Goal: Task Accomplishment & Management: Manage account settings

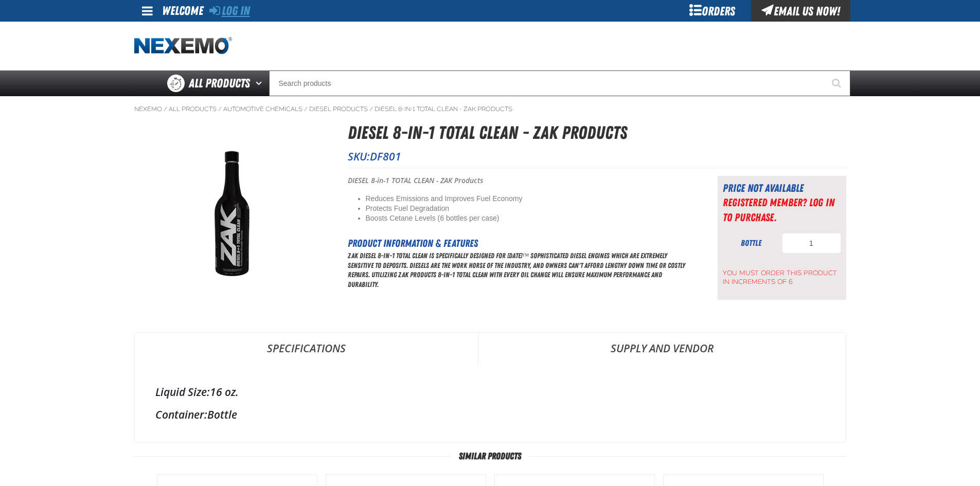
click at [245, 14] on link "Log In" at bounding box center [229, 11] width 41 height 14
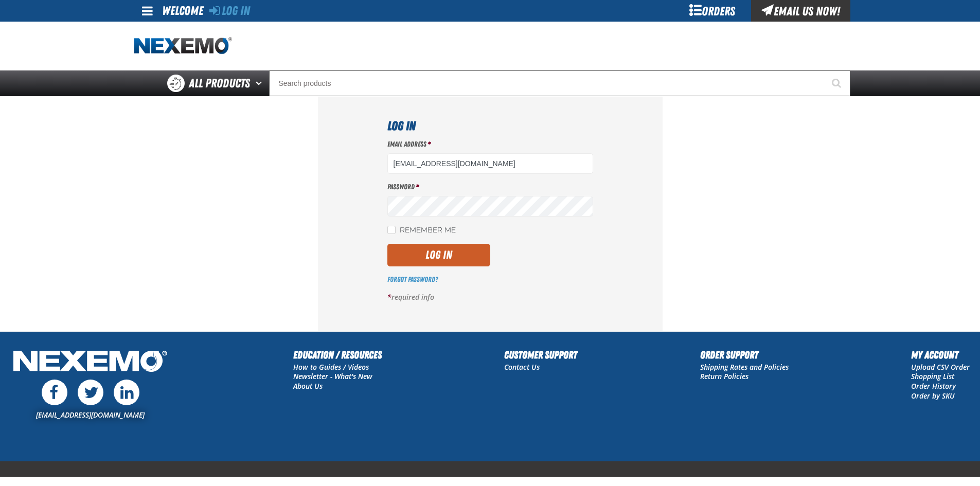
type input "MDYE@VTAIG.COM"
click at [412, 228] on label "Remember Me" at bounding box center [421, 231] width 68 height 10
click at [396, 228] on input "Remember Me" at bounding box center [391, 230] width 8 height 8
checkbox input "true"
click at [418, 249] on button "Log In" at bounding box center [438, 255] width 103 height 23
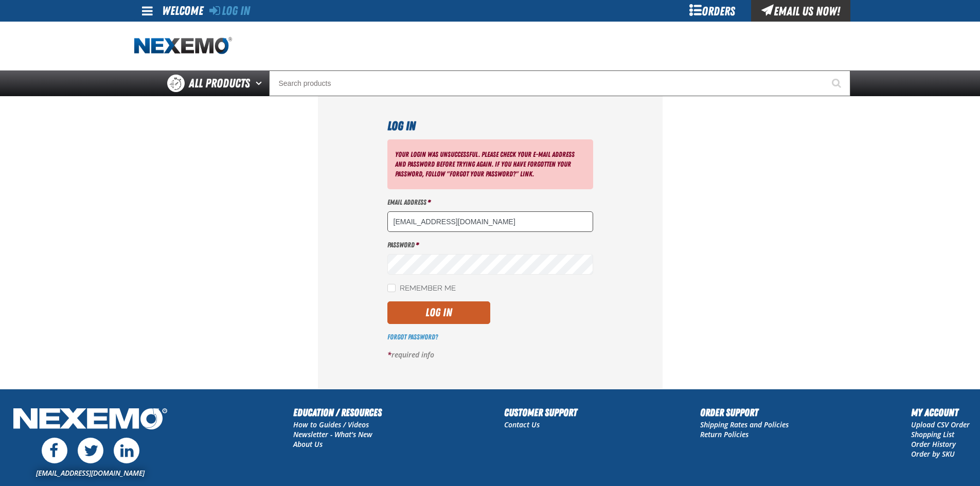
click at [463, 229] on input "MDYE@VTAIG.COM" at bounding box center [490, 221] width 206 height 21
type input "mdye@vtaig.com"
click at [387, 302] on button "Log In" at bounding box center [438, 313] width 103 height 23
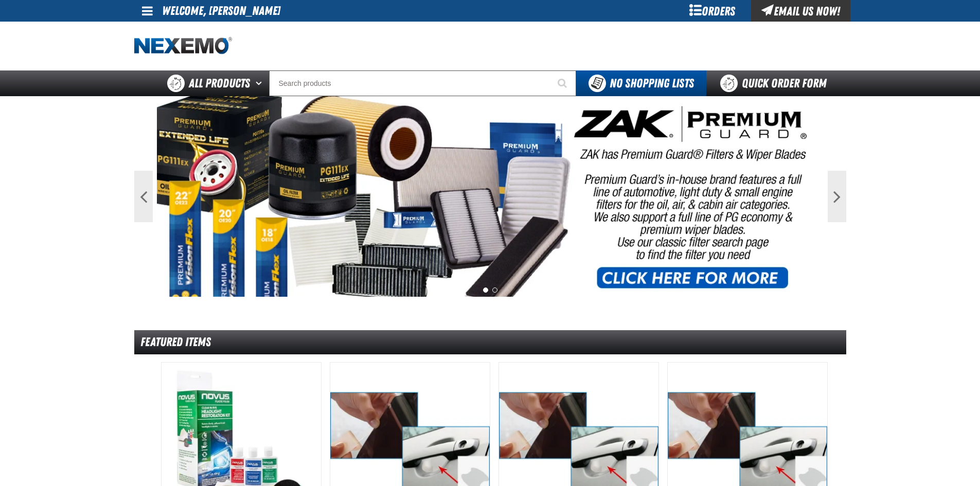
click at [146, 8] on span at bounding box center [147, 11] width 11 height 12
drag, startPoint x: 253, startPoint y: 87, endPoint x: 398, endPoint y: 27, distance: 157.4
click at [398, 27] on div "Staging Site 5.1 Upgrade Site My Account My Account Support Ticket Support Tick…" at bounding box center [490, 48] width 980 height 96
click at [717, 11] on div "Orders" at bounding box center [712, 11] width 77 height 22
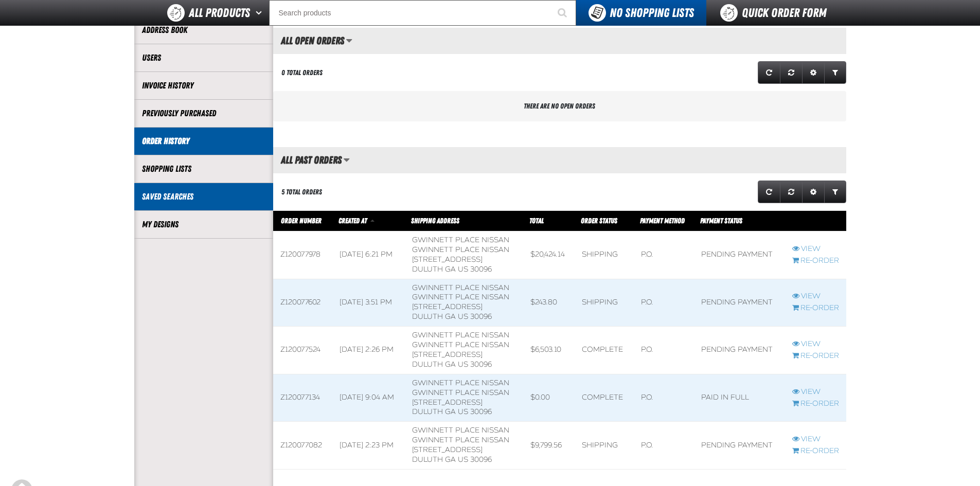
scroll to position [103, 0]
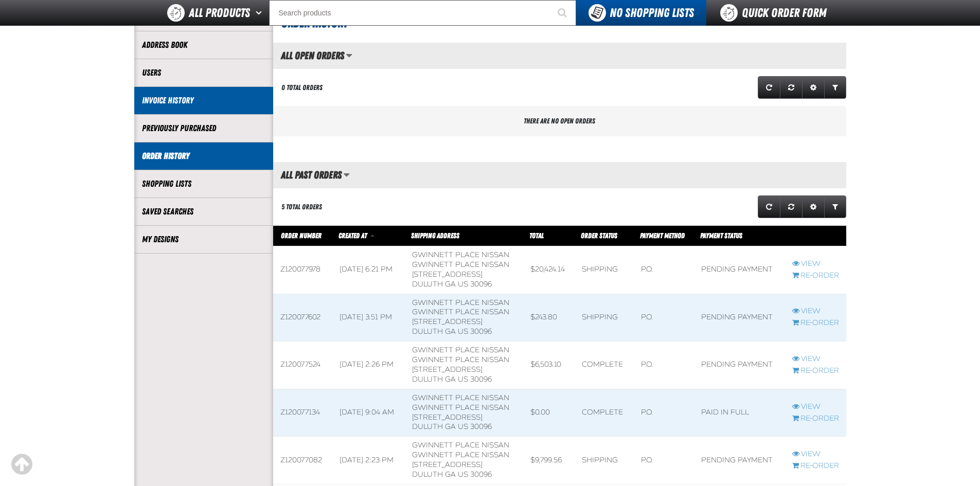
click at [226, 107] on li "Invoice History" at bounding box center [203, 101] width 139 height 28
click at [185, 98] on link "Invoice History" at bounding box center [203, 101] width 123 height 12
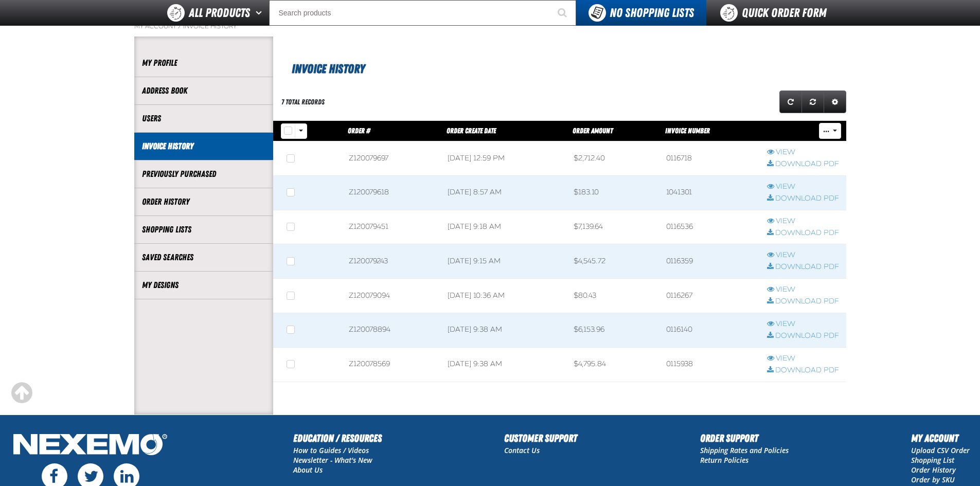
scroll to position [154, 0]
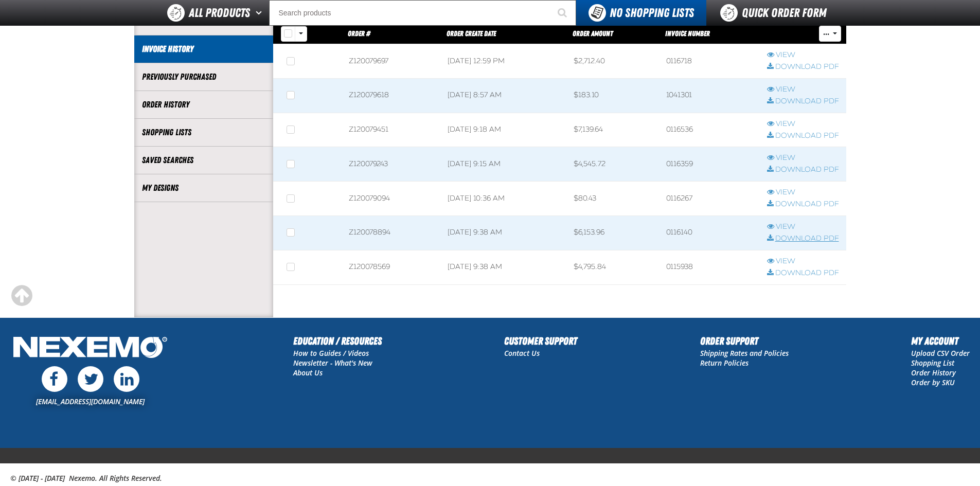
click at [782, 239] on link "Download PDF" at bounding box center [803, 239] width 72 height 10
click at [793, 201] on link "Download PDF" at bounding box center [803, 205] width 72 height 10
click at [805, 169] on link "Download PDF" at bounding box center [803, 170] width 72 height 10
click at [805, 132] on link "Download PDF" at bounding box center [803, 136] width 72 height 10
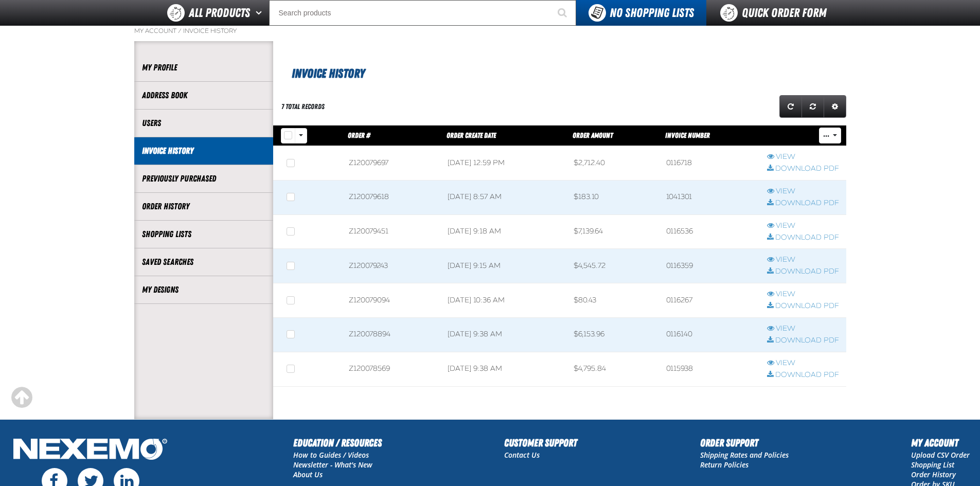
scroll to position [51, 0]
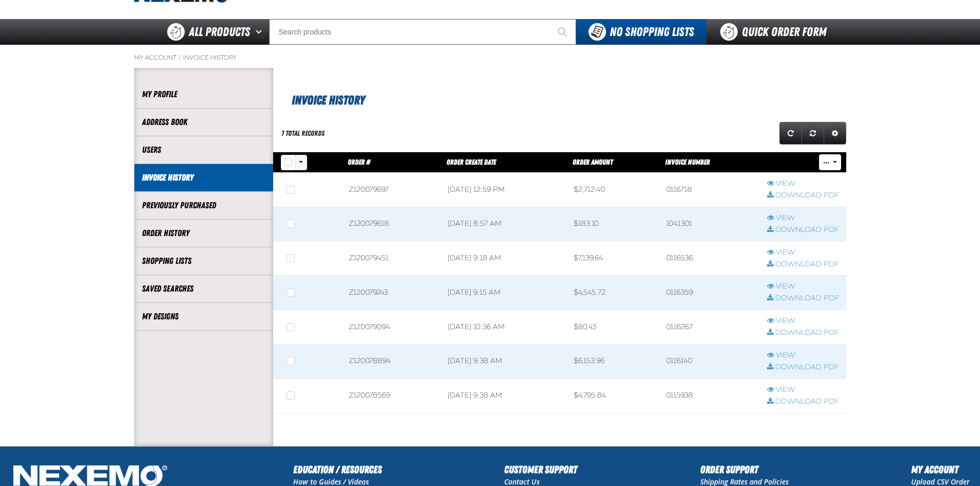
click at [300, 160] on button "Rows selection options" at bounding box center [301, 162] width 12 height 15
click at [839, 154] on th "... Download Zip" at bounding box center [803, 162] width 86 height 21
click at [836, 160] on button "..." at bounding box center [830, 161] width 22 height 15
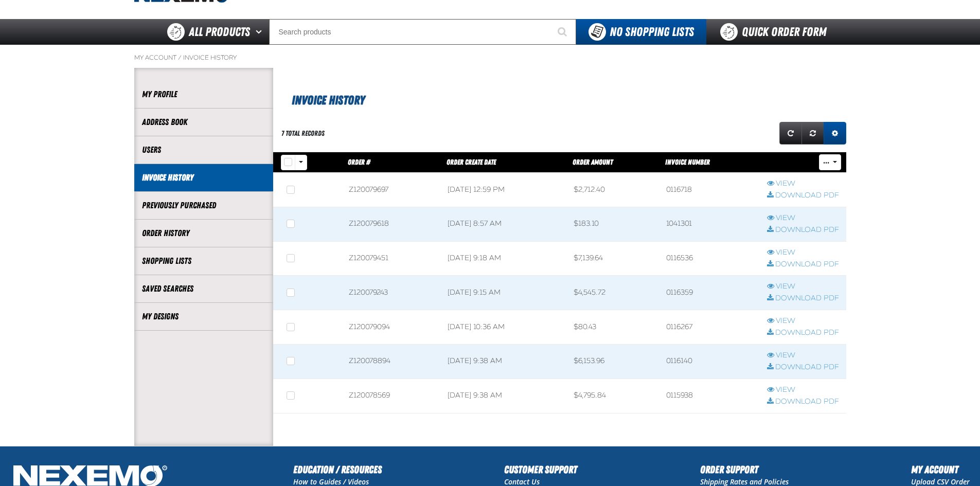
click at [828, 137] on link "Expand or Collapse Grid Settings" at bounding box center [835, 133] width 23 height 23
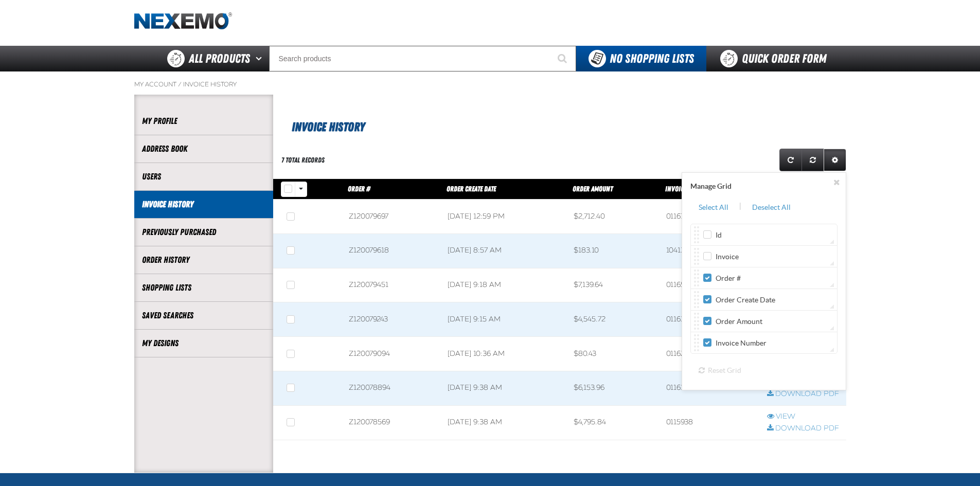
scroll to position [0, 0]
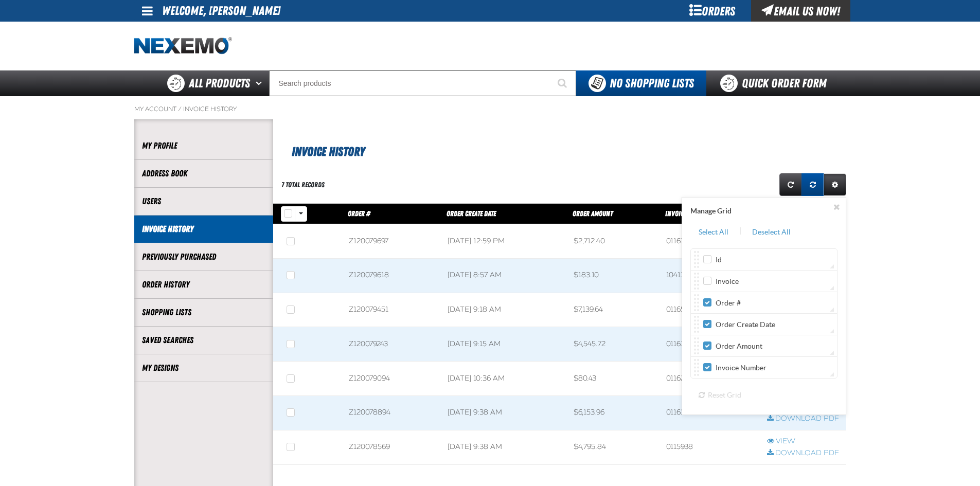
click at [820, 184] on link "Reset grid action" at bounding box center [813, 184] width 23 height 23
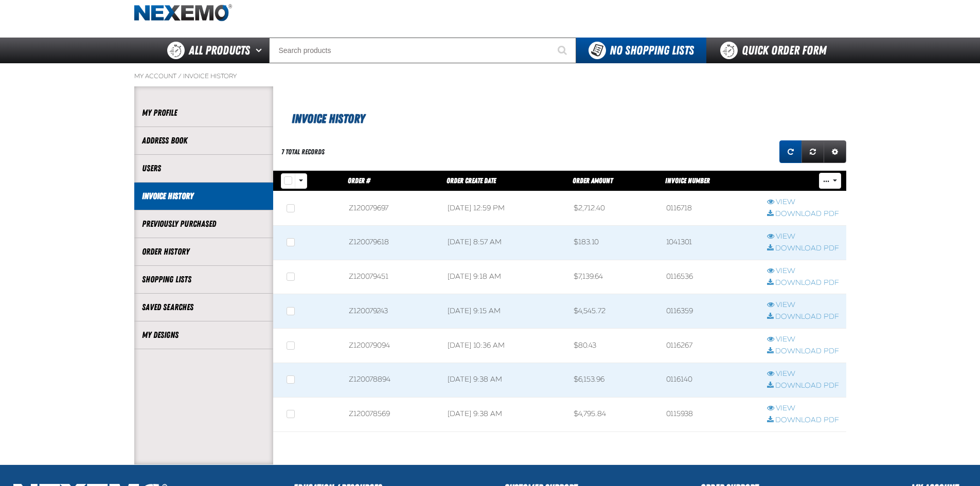
scroll to position [28, 0]
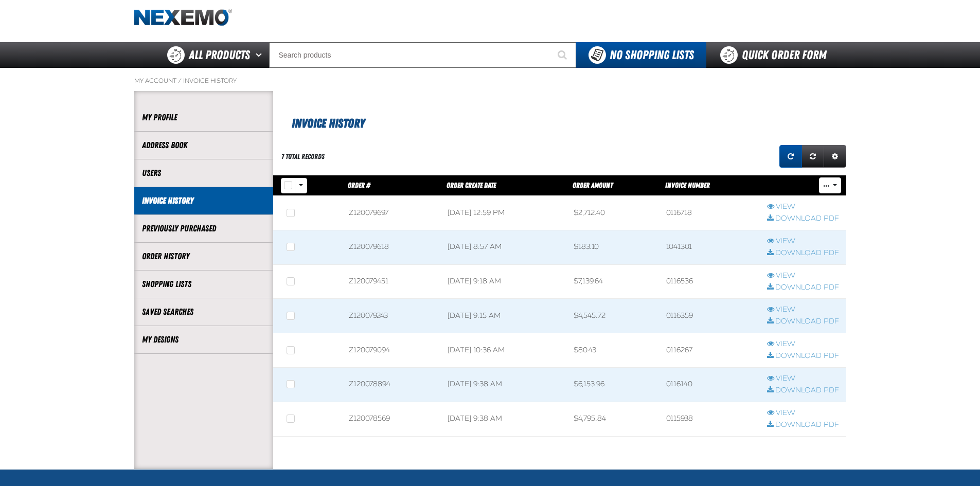
click at [792, 162] on link "Refresh grid action" at bounding box center [791, 156] width 23 height 23
click at [833, 150] on link "Expand or Collapse Grid Settings" at bounding box center [835, 156] width 23 height 23
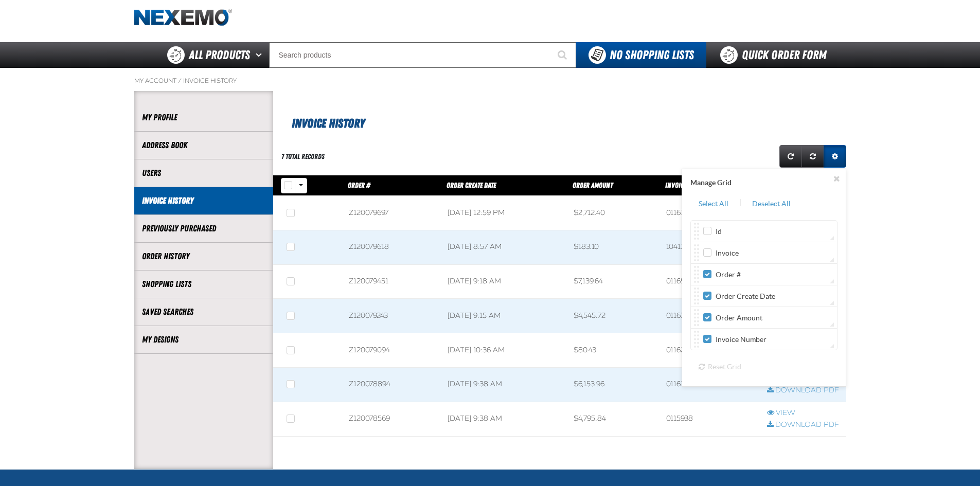
click at [833, 150] on link "Expand or Collapse Grid Settings" at bounding box center [835, 156] width 23 height 23
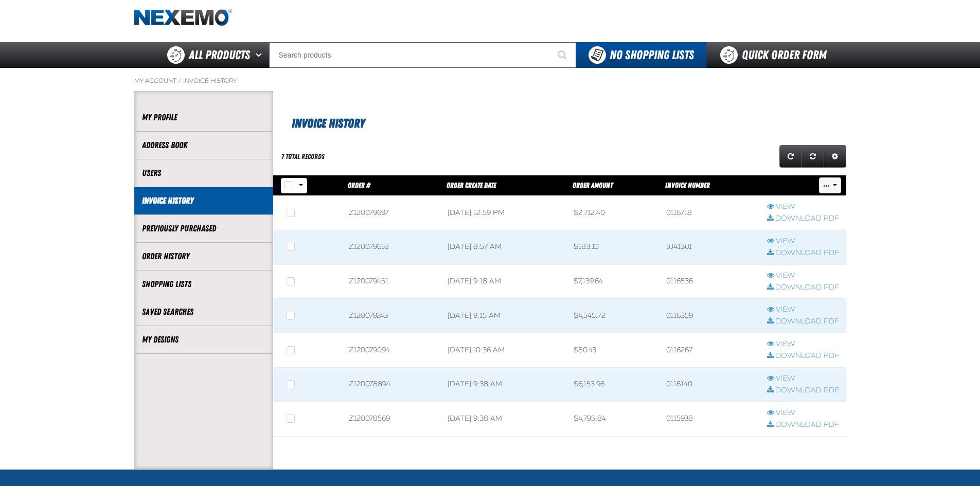
click at [824, 183] on span "..." at bounding box center [826, 186] width 6 height 6
click at [302, 184] on button "Rows selection options" at bounding box center [301, 185] width 12 height 15
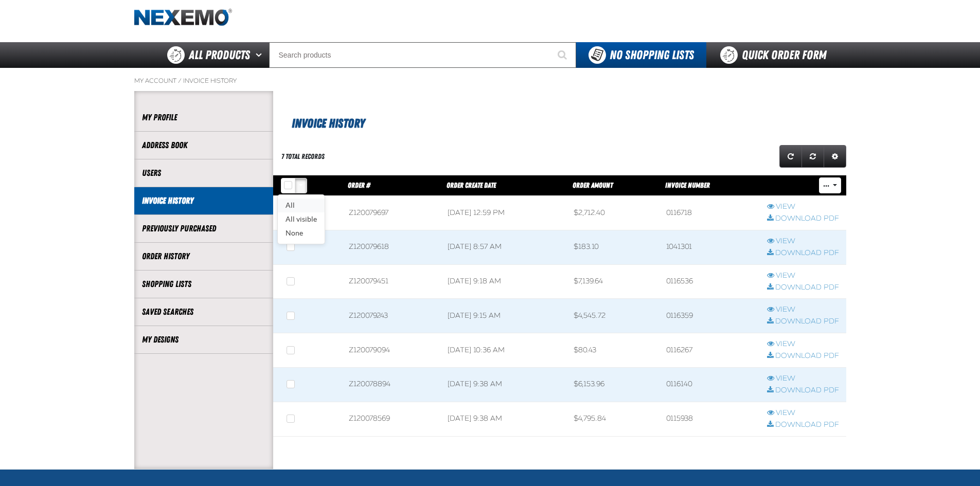
click at [314, 202] on link "All" at bounding box center [301, 206] width 47 height 14
checkbox input "true"
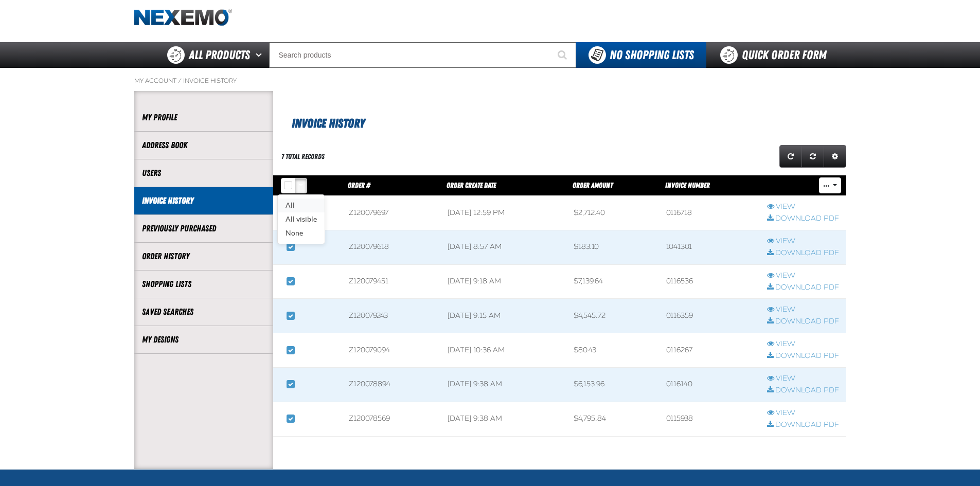
checkbox input "true"
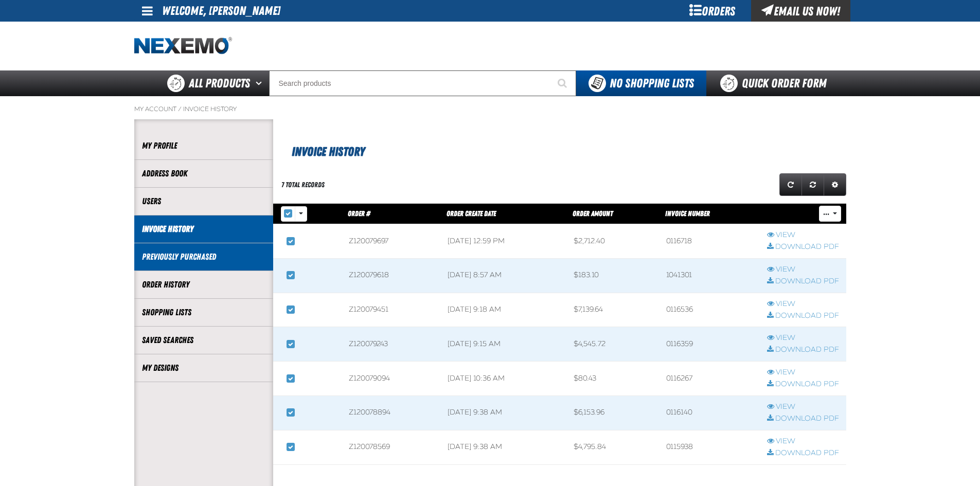
click at [212, 258] on link "Previously Purchased" at bounding box center [203, 257] width 123 height 12
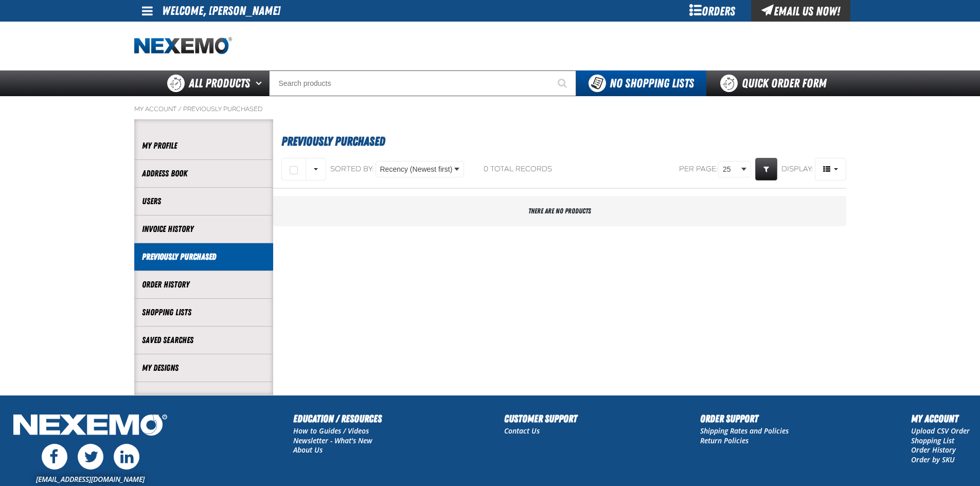
click at [205, 282] on link "Order History" at bounding box center [203, 285] width 123 height 12
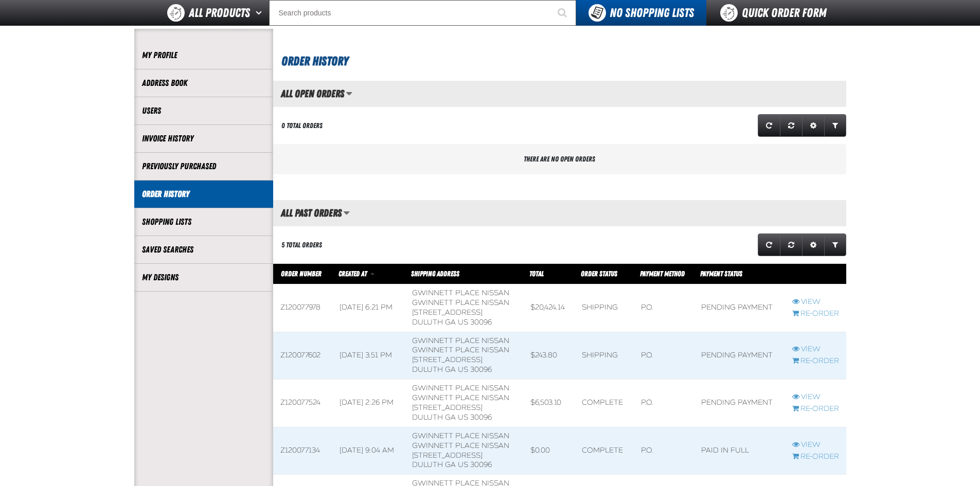
scroll to position [206, 0]
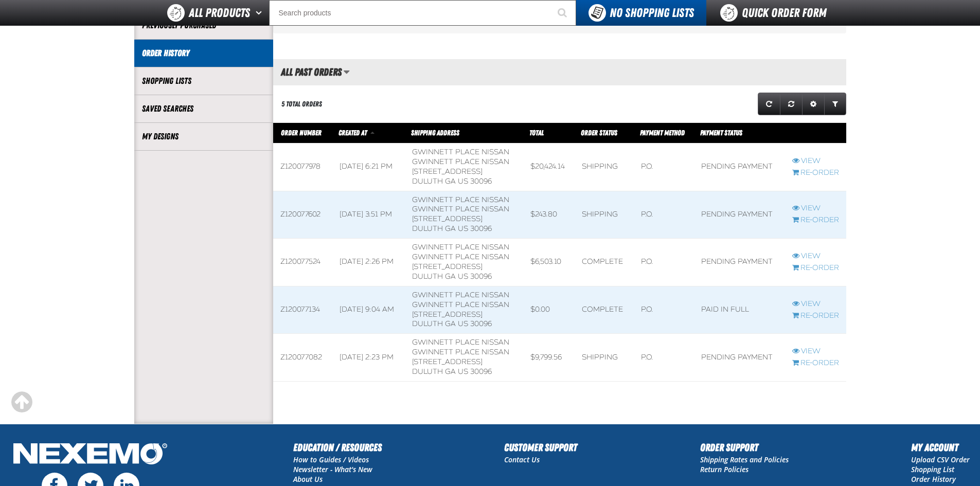
click at [501, 370] on span at bounding box center [464, 357] width 118 height 47
click at [815, 350] on link "View" at bounding box center [815, 352] width 47 height 10
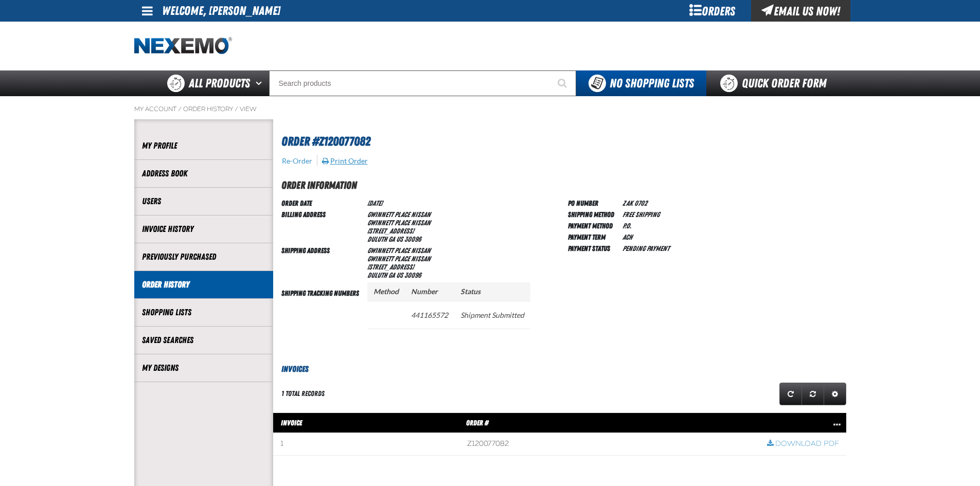
click at [340, 161] on button "Print Order" at bounding box center [345, 160] width 47 height 9
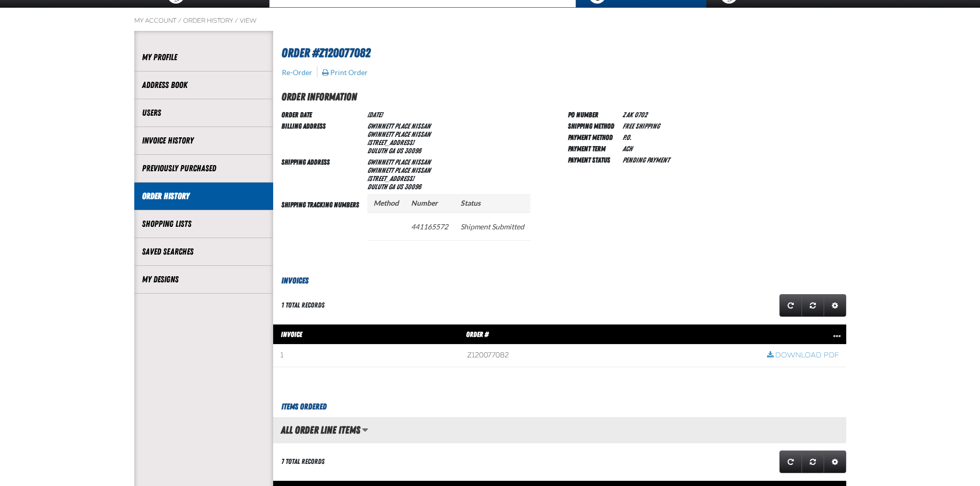
scroll to position [206, 0]
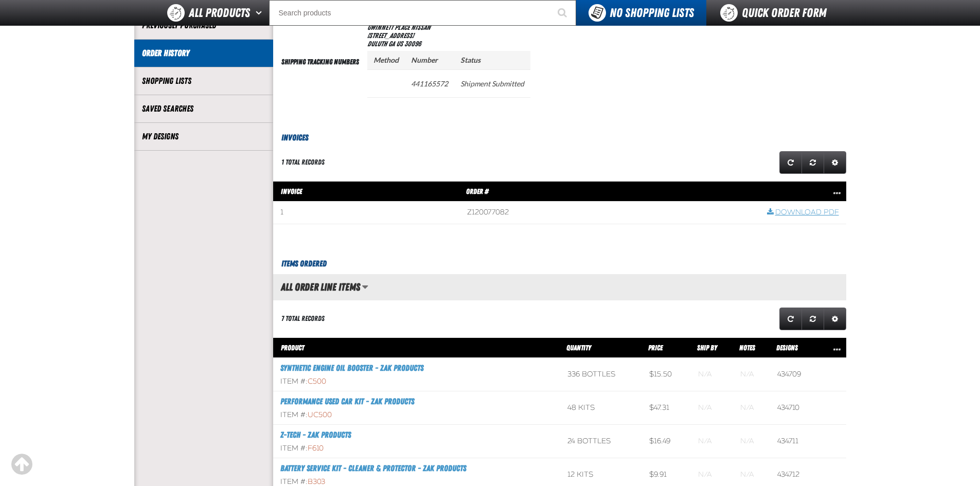
click at [805, 214] on link "Download PDF" at bounding box center [803, 213] width 72 height 10
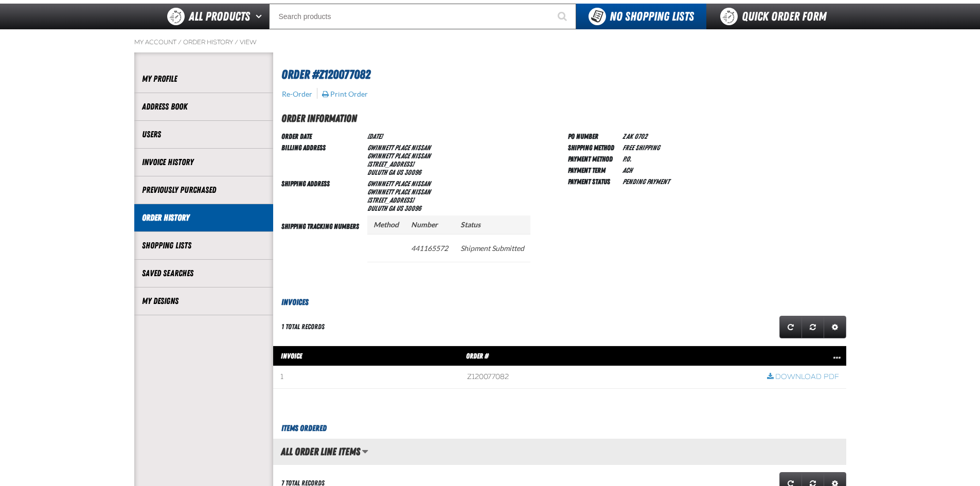
scroll to position [51, 0]
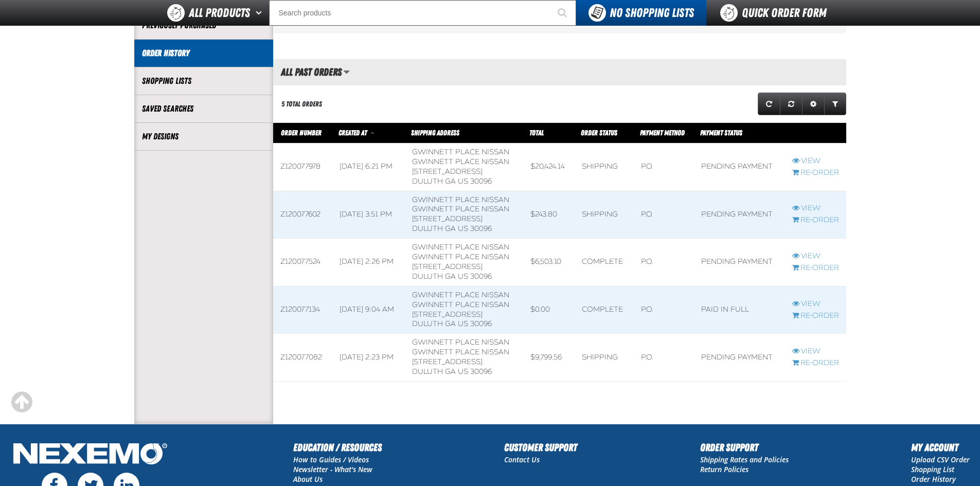
scroll to position [1, 1]
click at [804, 207] on link "View" at bounding box center [815, 209] width 47 height 10
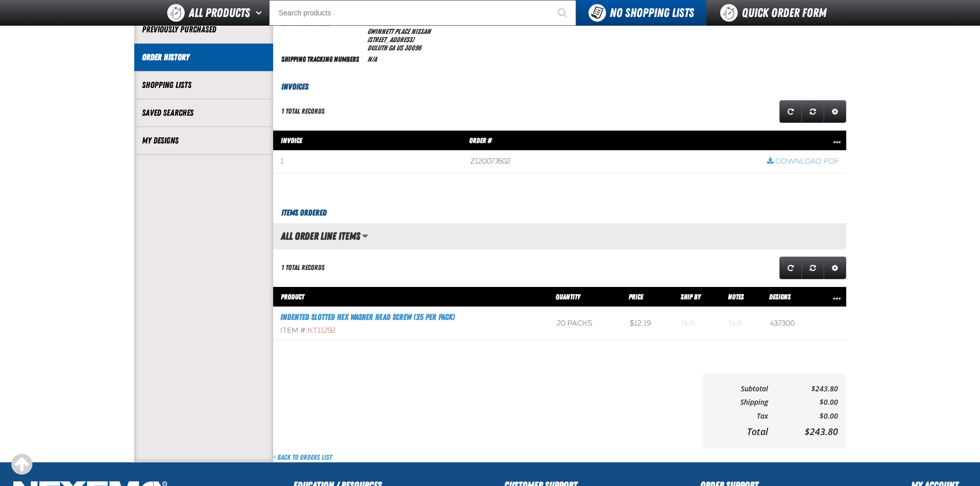
scroll to position [206, 0]
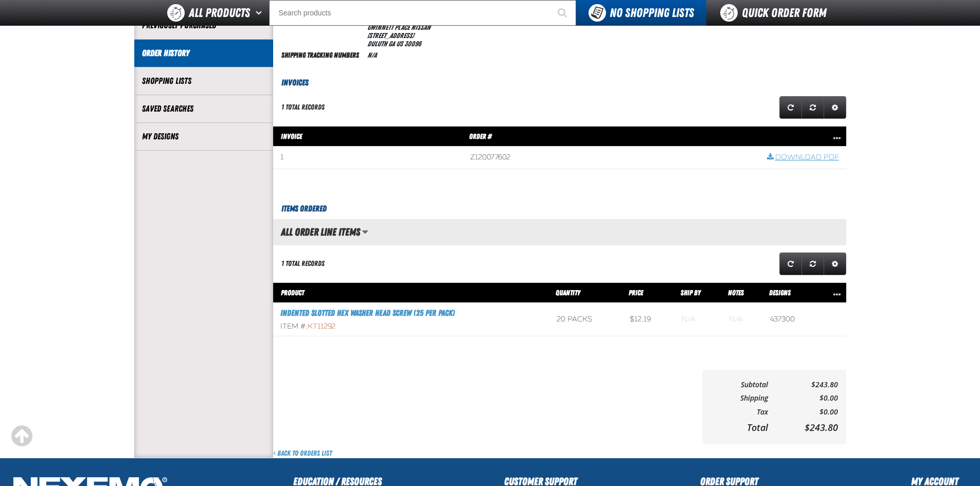
click at [808, 159] on link "Download PDF" at bounding box center [803, 158] width 72 height 10
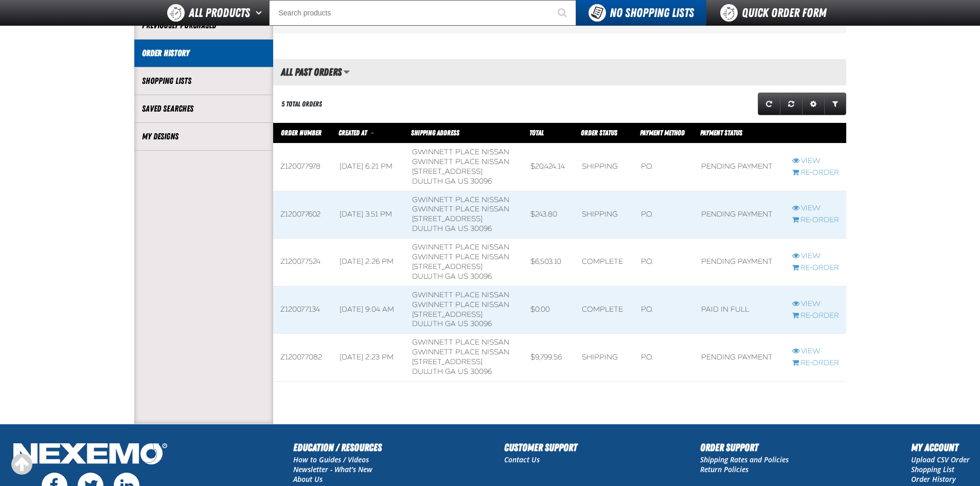
scroll to position [1, 1]
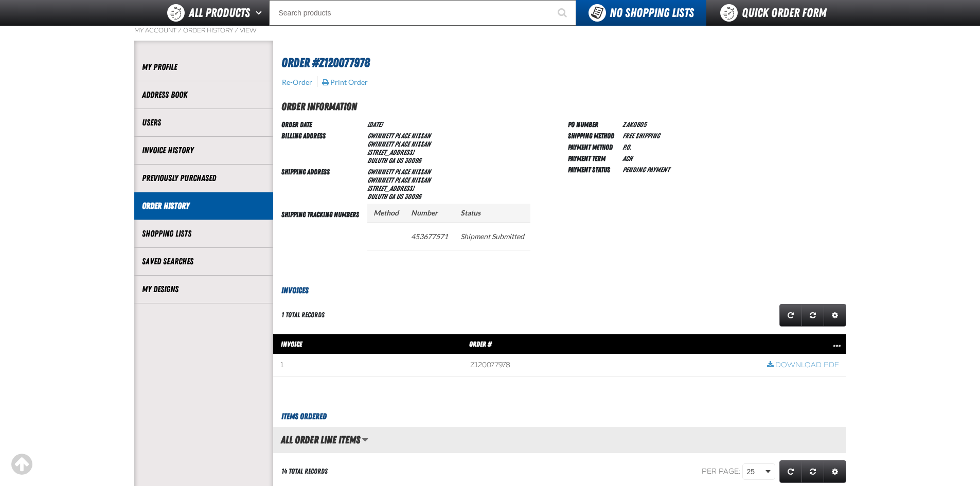
scroll to position [206, 0]
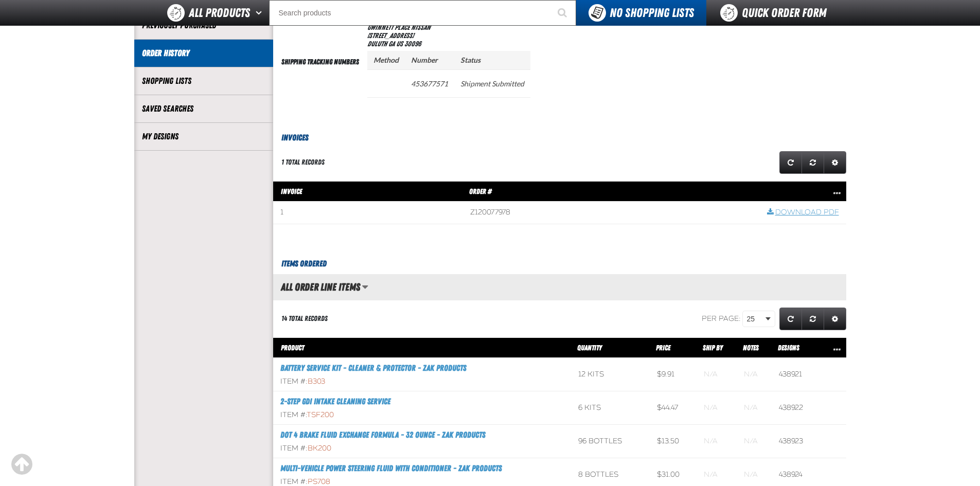
click at [824, 213] on link "Download PDF" at bounding box center [803, 213] width 72 height 10
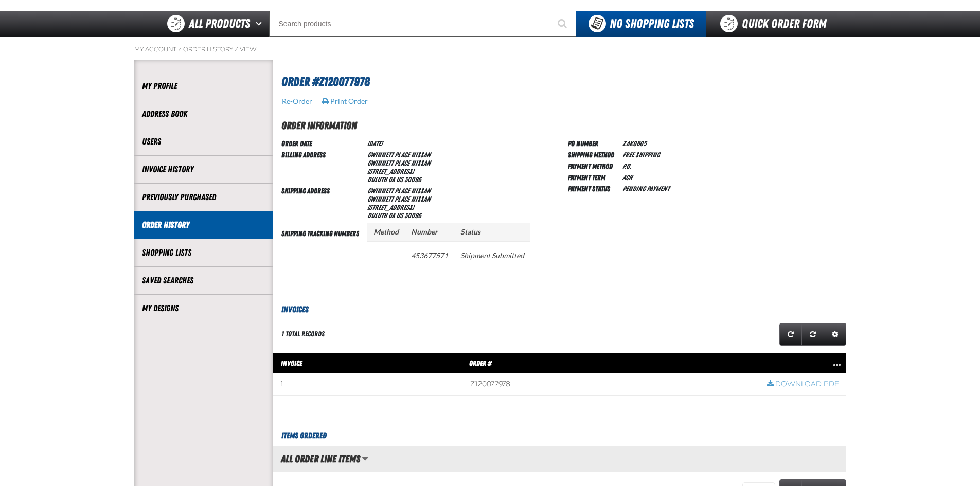
scroll to position [0, 0]
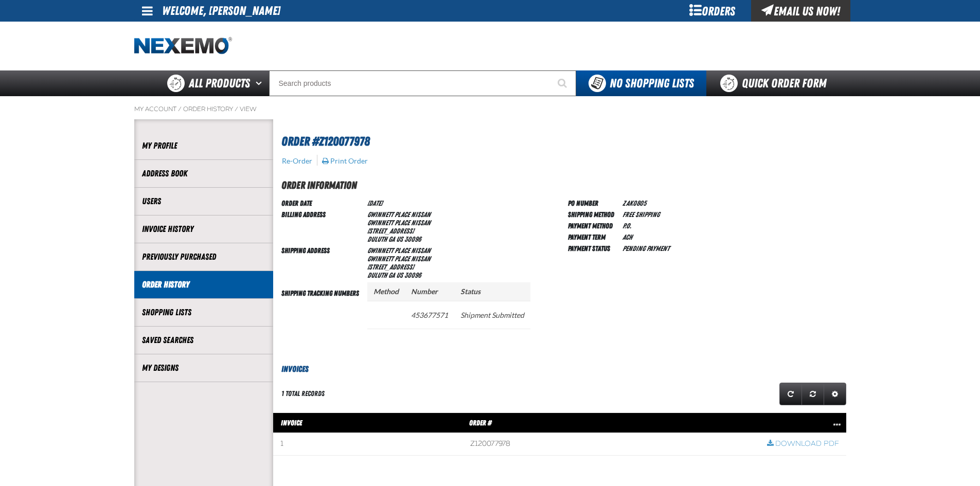
click at [233, 287] on link "Order History" at bounding box center [203, 285] width 123 height 12
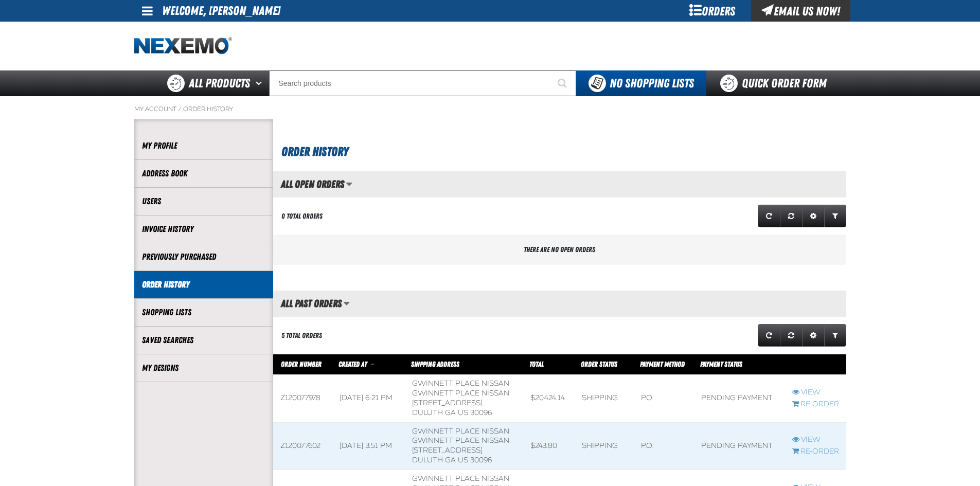
scroll to position [1, 1]
click at [341, 302] on h2 "All Past Orders" at bounding box center [307, 303] width 68 height 11
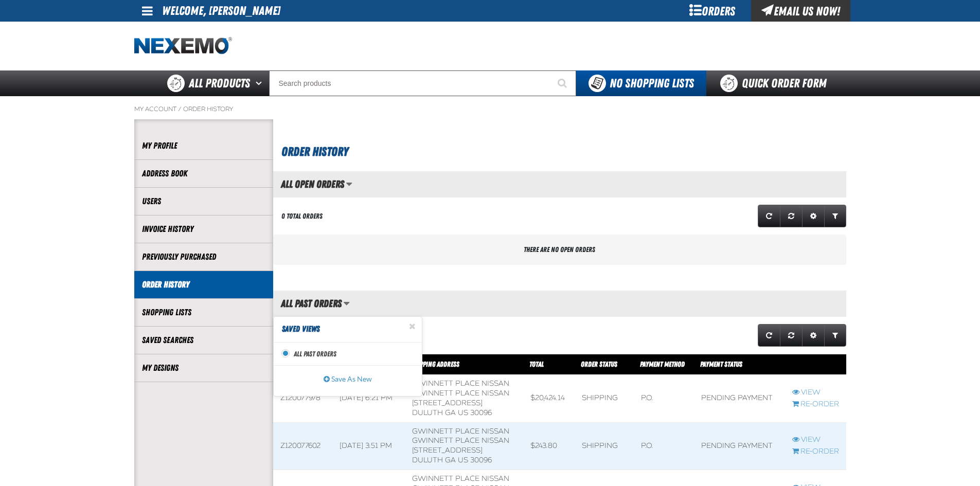
click at [342, 292] on div "All Past Orders Saved Views Set as active All Past Orders view All Past Orders …" at bounding box center [559, 304] width 573 height 26
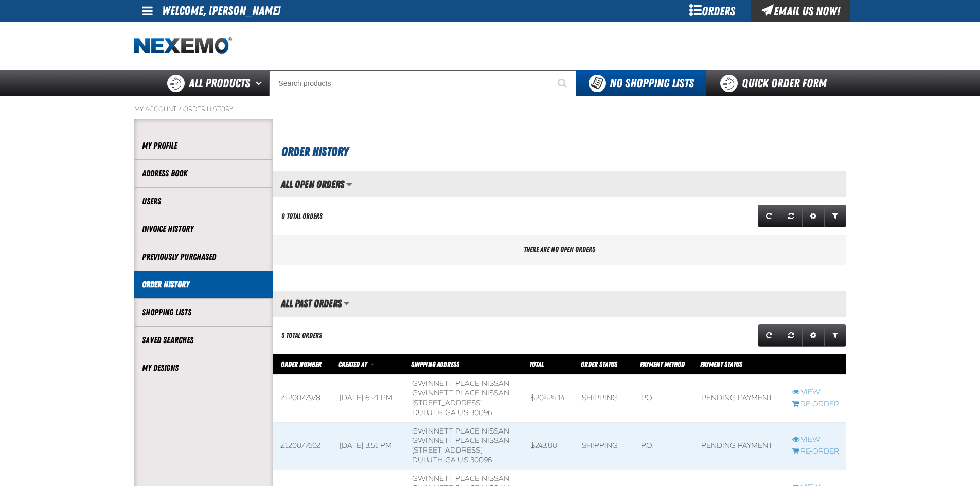
click at [317, 182] on h2 "All Open Orders" at bounding box center [308, 184] width 71 height 11
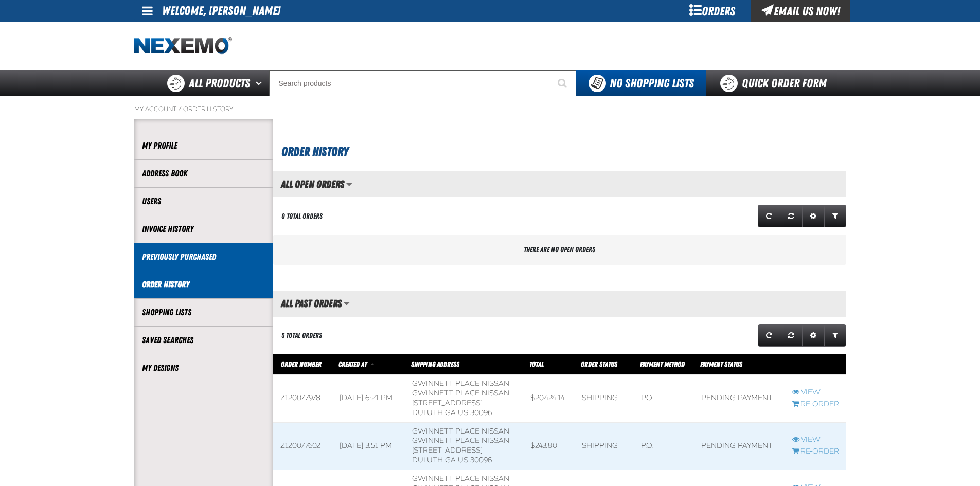
click at [224, 259] on link "Previously Purchased" at bounding box center [203, 257] width 123 height 12
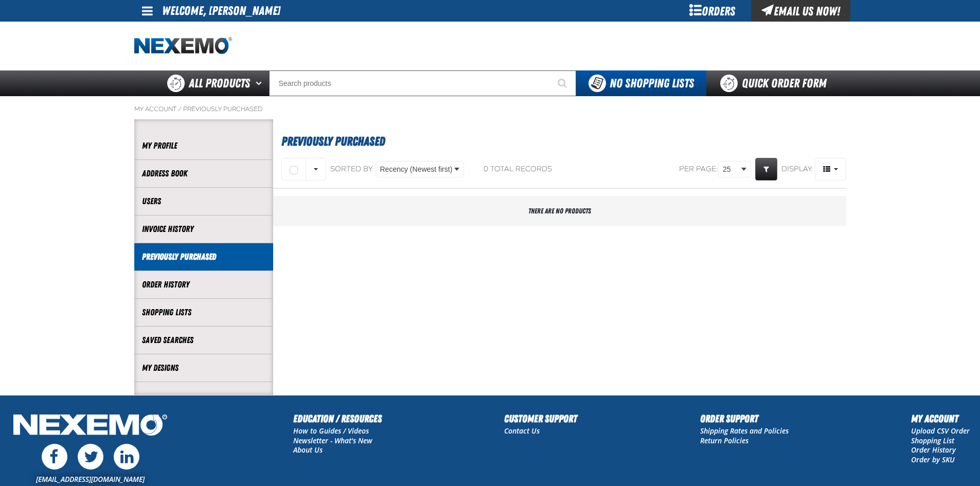
click at [444, 221] on div "There are no products" at bounding box center [559, 211] width 573 height 30
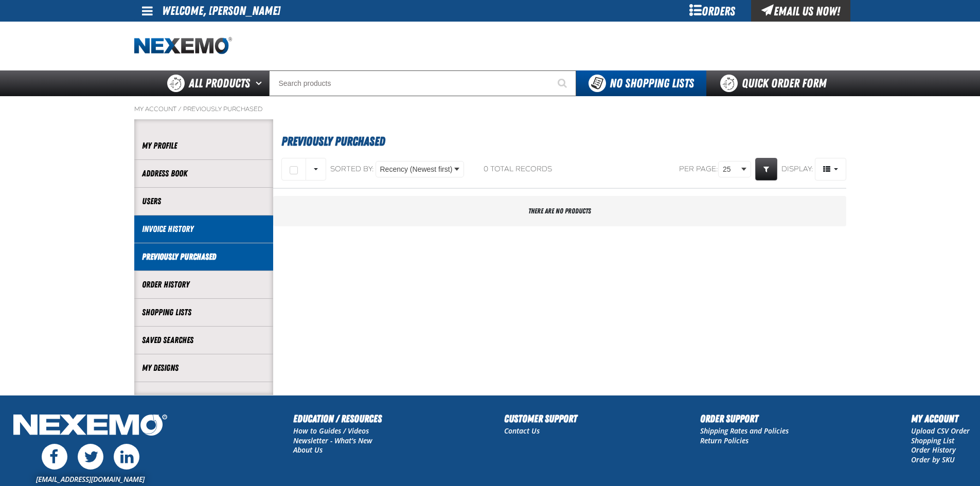
click at [227, 231] on link "Invoice History" at bounding box center [203, 229] width 123 height 12
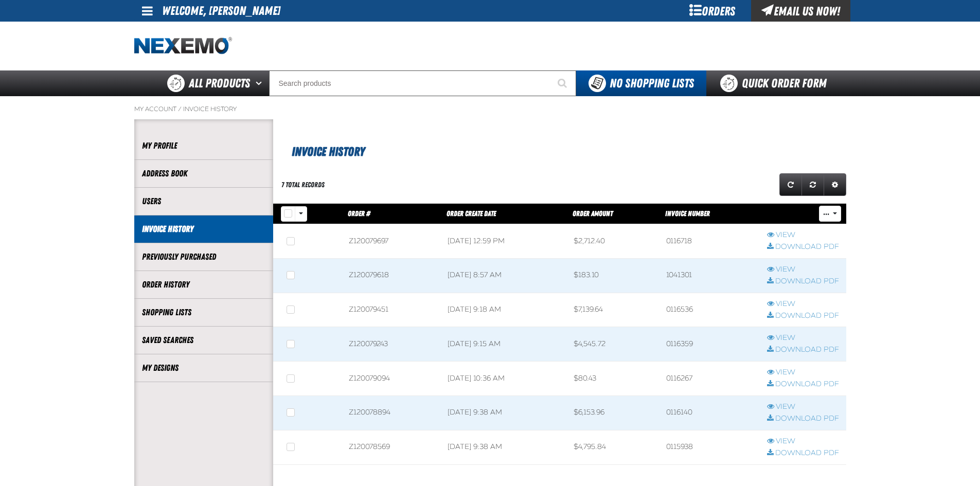
click at [742, 11] on div "Orders" at bounding box center [712, 11] width 77 height 22
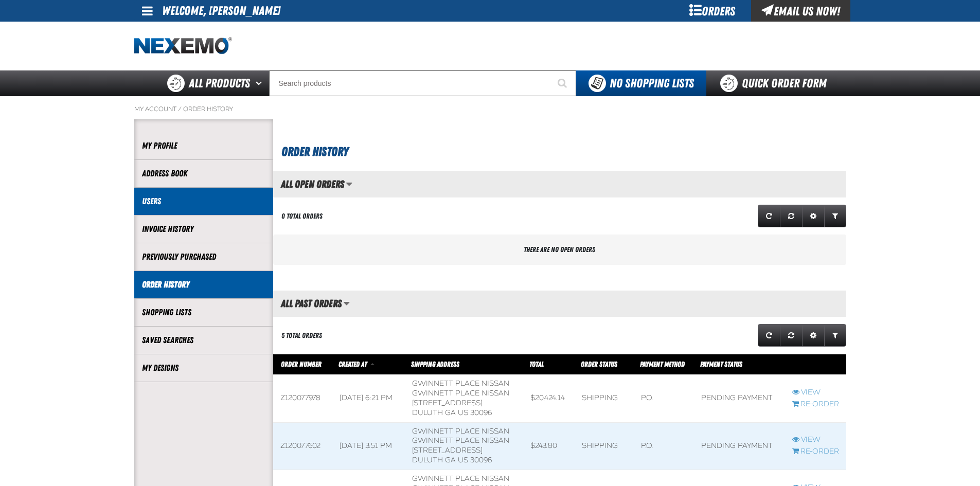
click at [200, 202] on link "Users" at bounding box center [203, 202] width 123 height 12
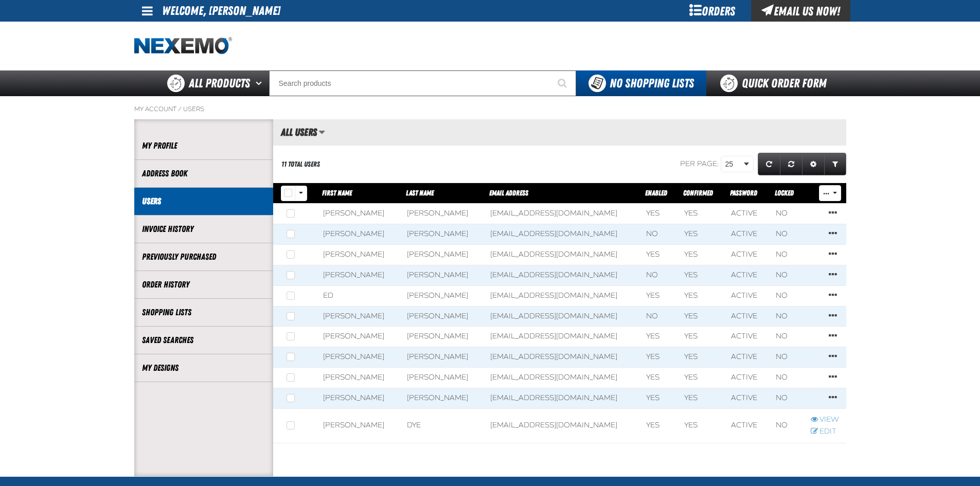
scroll to position [1, 1]
click at [912, 223] on main "My Account / Users Account My Profile Address Book Users" at bounding box center [490, 286] width 980 height 380
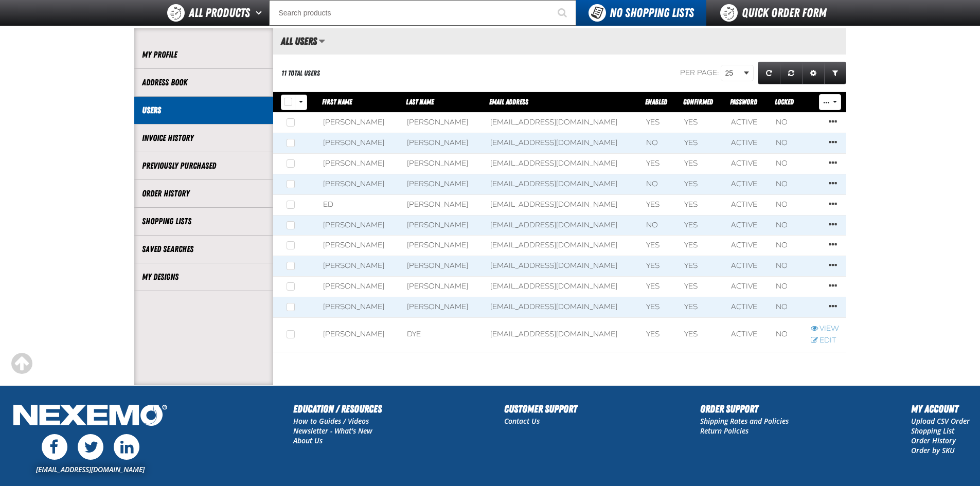
scroll to position [51, 0]
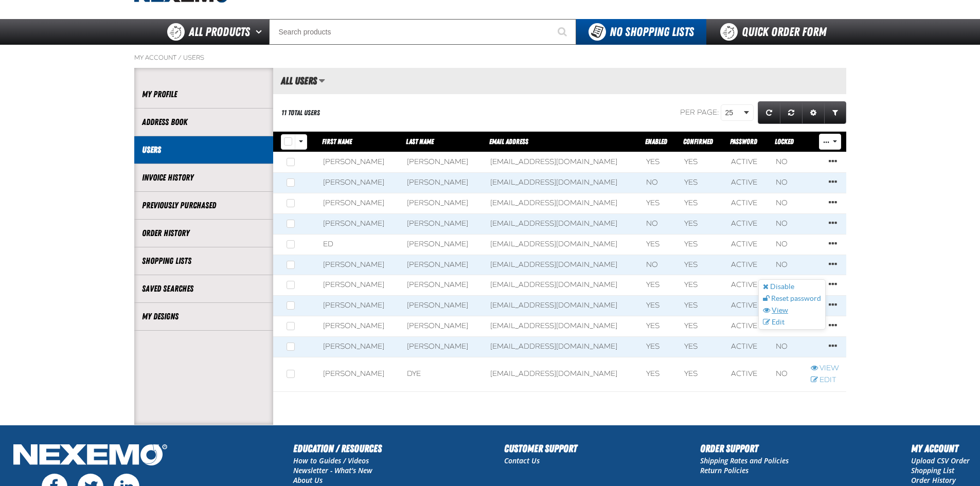
click at [784, 309] on link "View" at bounding box center [792, 311] width 66 height 10
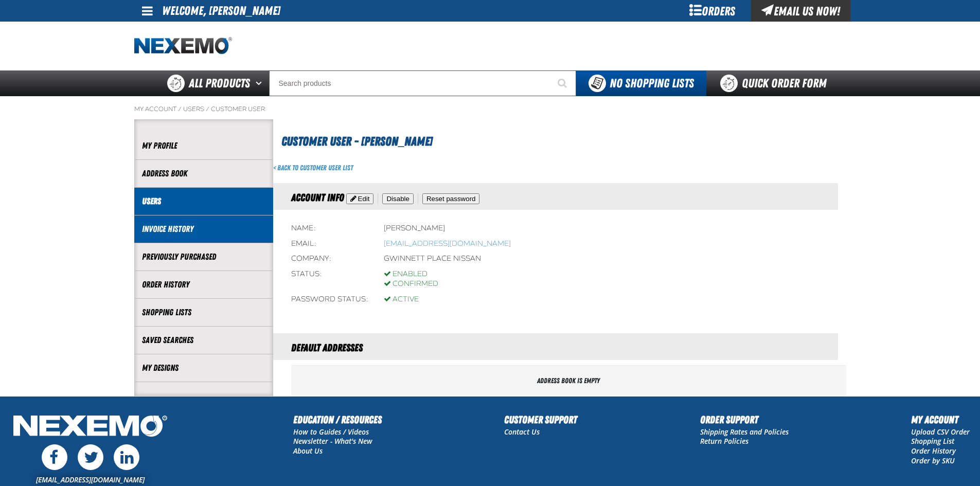
click at [218, 227] on link "Invoice History" at bounding box center [203, 229] width 123 height 12
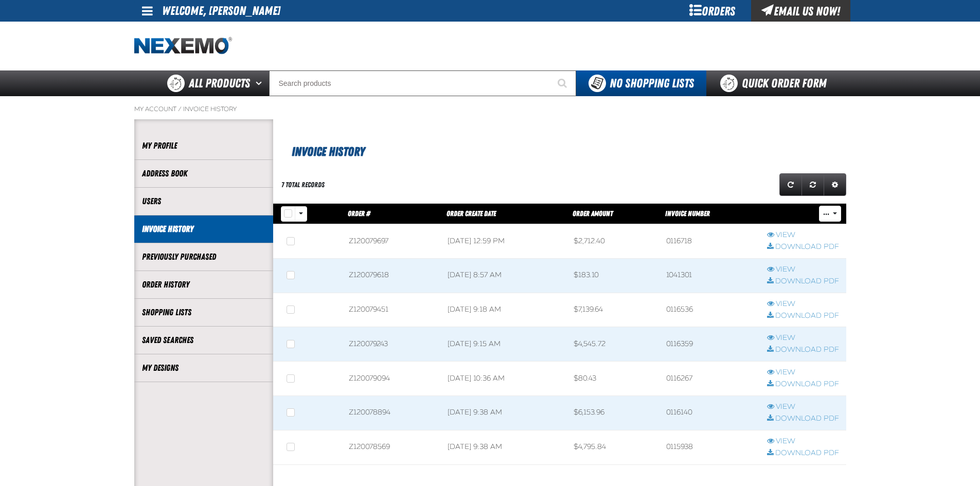
click at [324, 148] on span "Invoice History" at bounding box center [328, 152] width 73 height 14
click at [292, 149] on div "Invoice History" at bounding box center [559, 140] width 573 height 42
click at [303, 155] on span "Invoice History" at bounding box center [328, 152] width 73 height 14
click at [827, 178] on link "Expand or Collapse Grid Settings" at bounding box center [835, 184] width 23 height 23
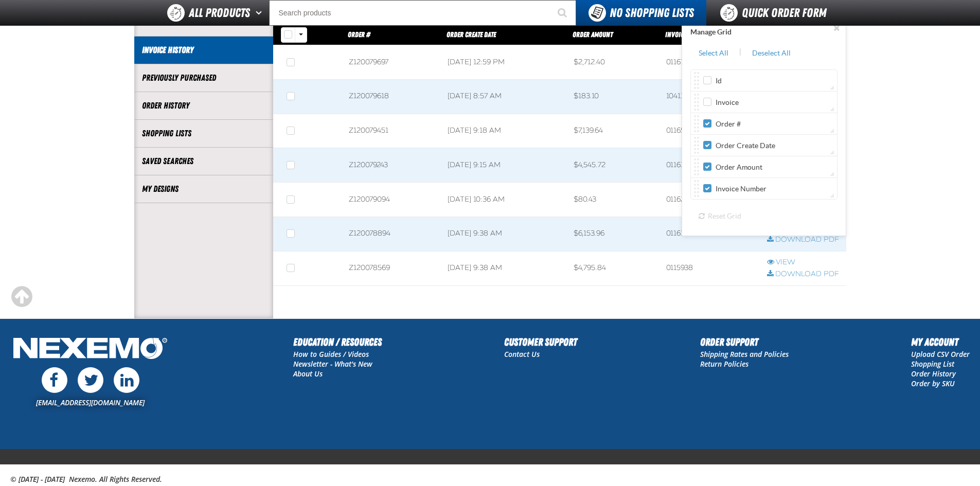
scroll to position [154, 0]
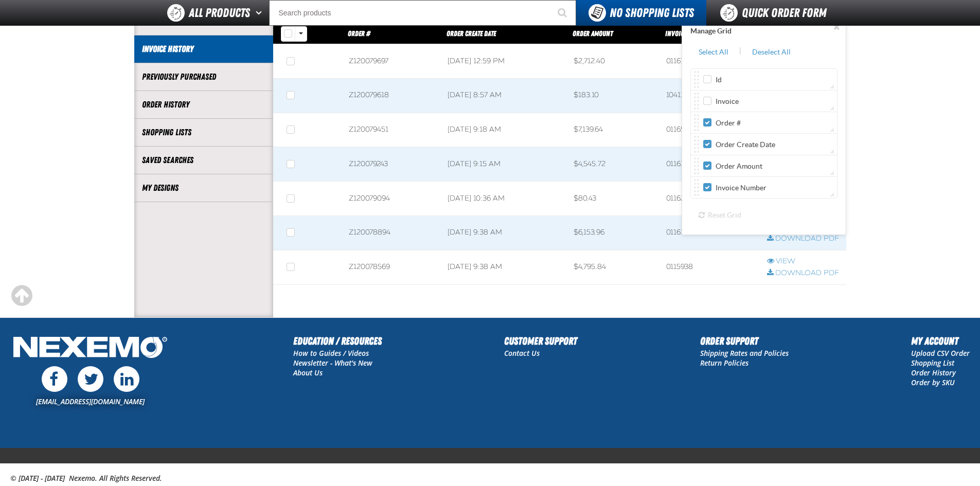
click at [808, 128] on div "Order #" at bounding box center [764, 122] width 140 height 21
click at [832, 128] on div "Order #" at bounding box center [764, 122] width 140 height 21
click at [833, 130] on div "Order #" at bounding box center [764, 122] width 140 height 21
click at [703, 123] on div "Order #" at bounding box center [764, 122] width 140 height 21
click at [709, 123] on input "Order #" at bounding box center [707, 122] width 8 height 8
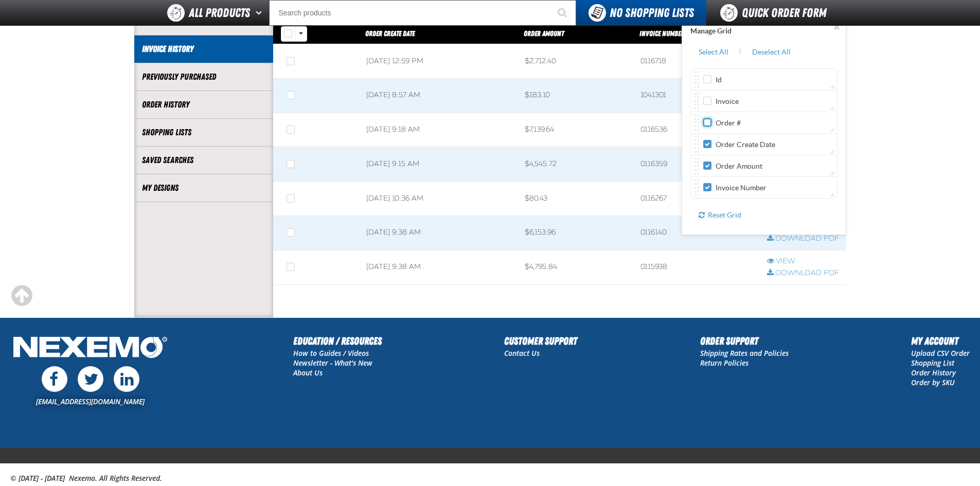
click at [709, 123] on input "Order #" at bounding box center [707, 122] width 8 height 8
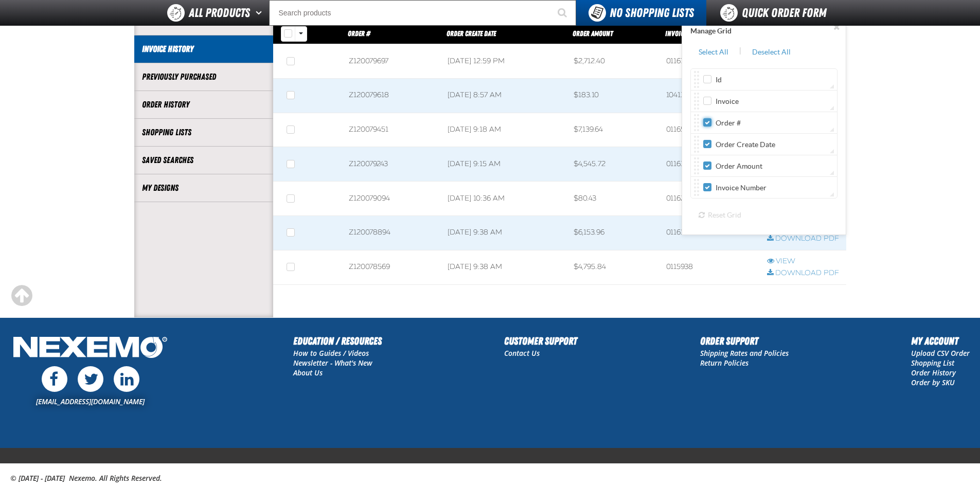
click at [709, 123] on input "Order #" at bounding box center [707, 122] width 8 height 8
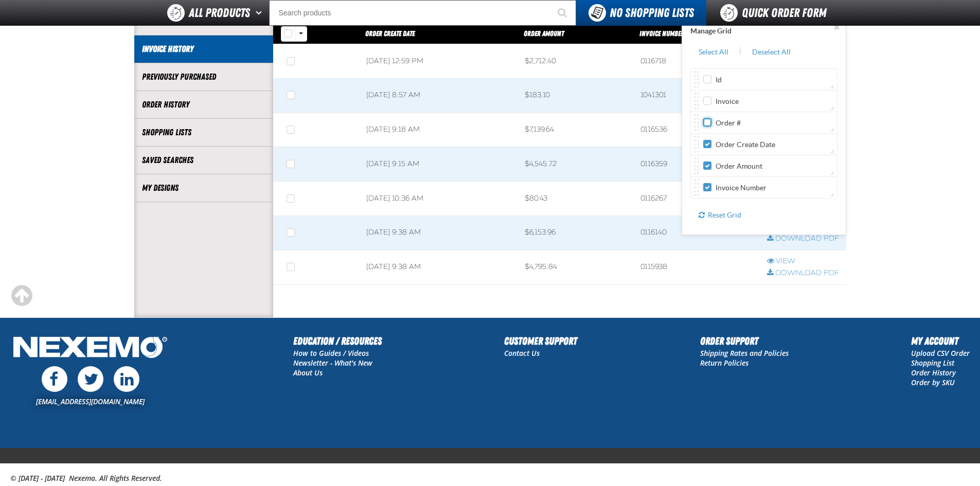
click at [709, 123] on input "Order #" at bounding box center [707, 122] width 8 height 8
checkbox input "true"
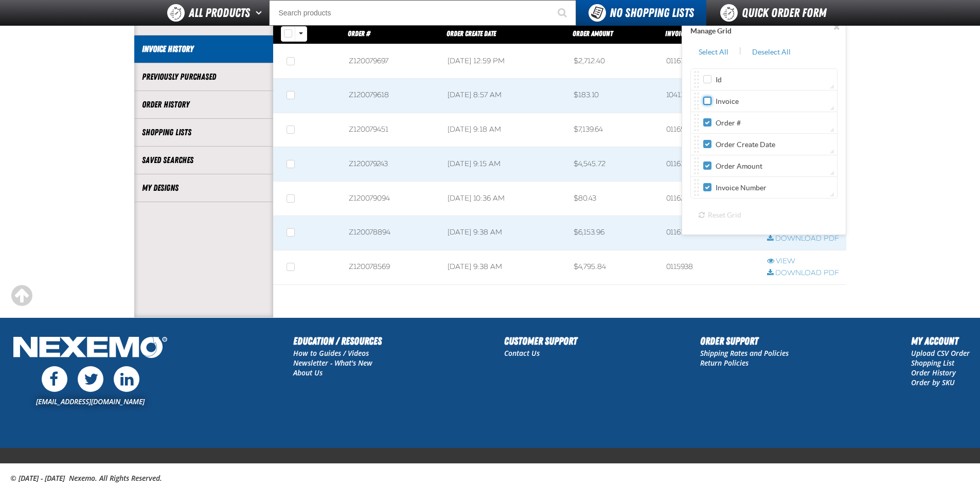
click at [708, 101] on input "Invoice" at bounding box center [707, 101] width 8 height 8
checkbox input "true"
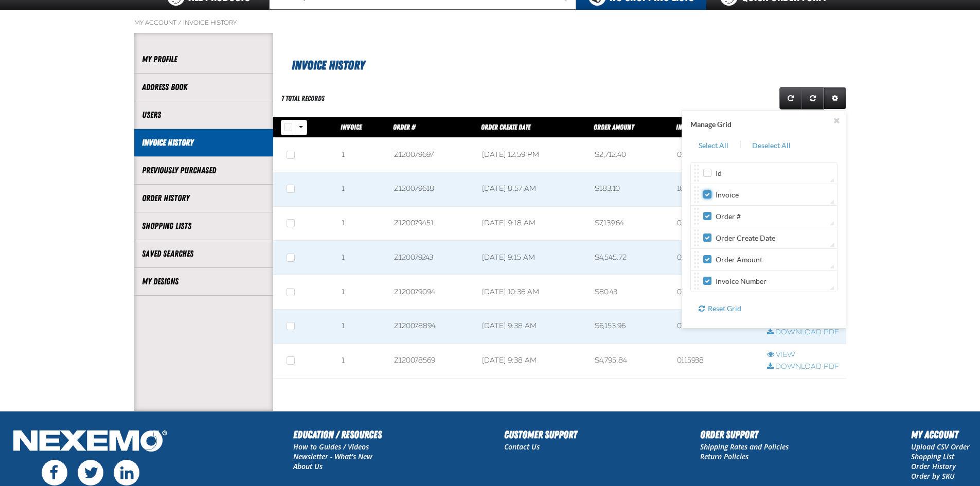
scroll to position [51, 0]
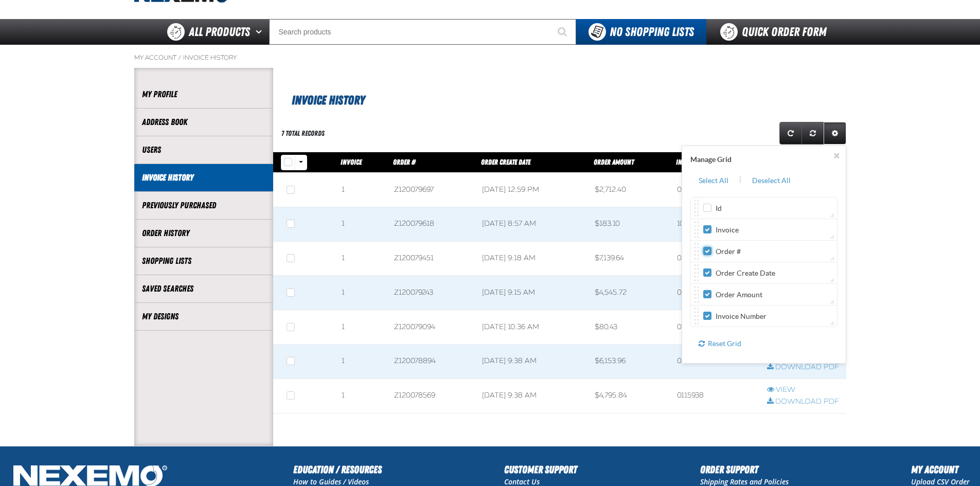
click at [710, 249] on input "Order #" at bounding box center [707, 251] width 8 height 8
checkbox input "false"
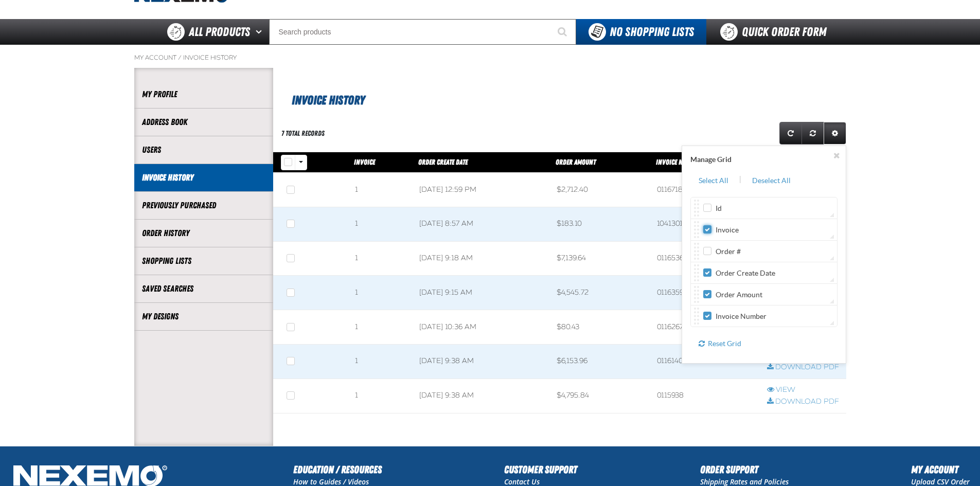
click at [707, 227] on input "Invoice" at bounding box center [707, 229] width 8 height 8
checkbox input "false"
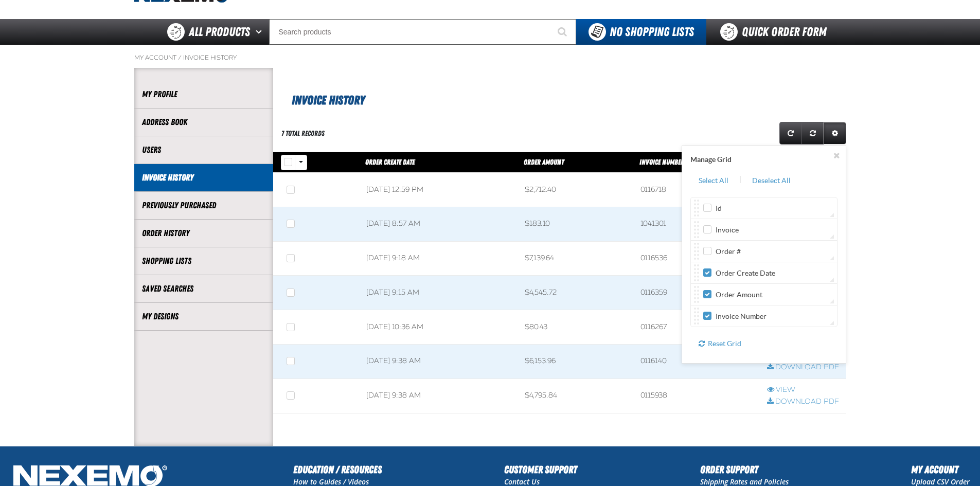
click at [856, 307] on main "My Account / Invoice History Account My Profile Address Book" at bounding box center [490, 245] width 980 height 401
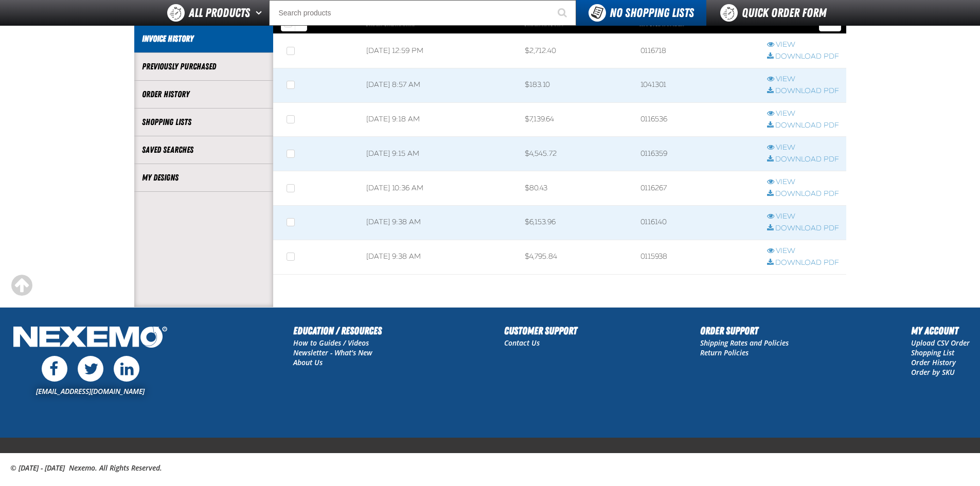
scroll to position [183, 0]
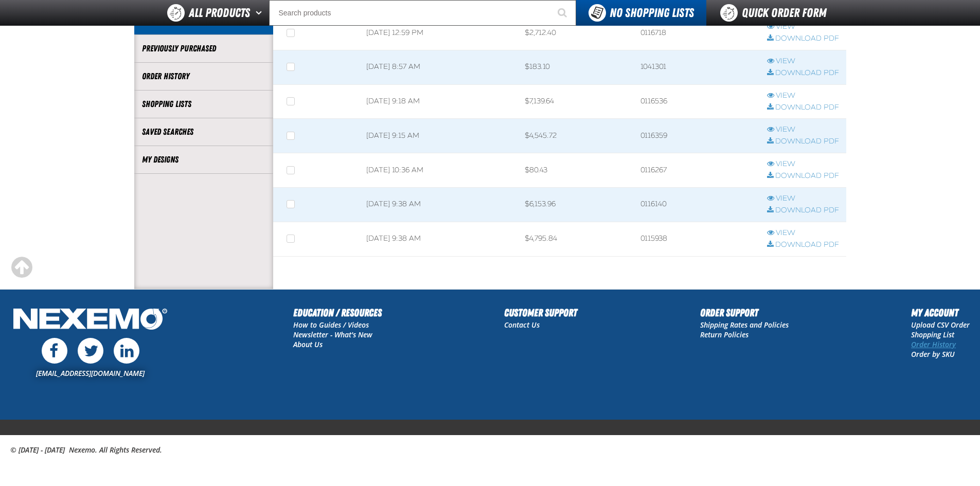
click at [931, 347] on link "Order History" at bounding box center [933, 345] width 45 height 10
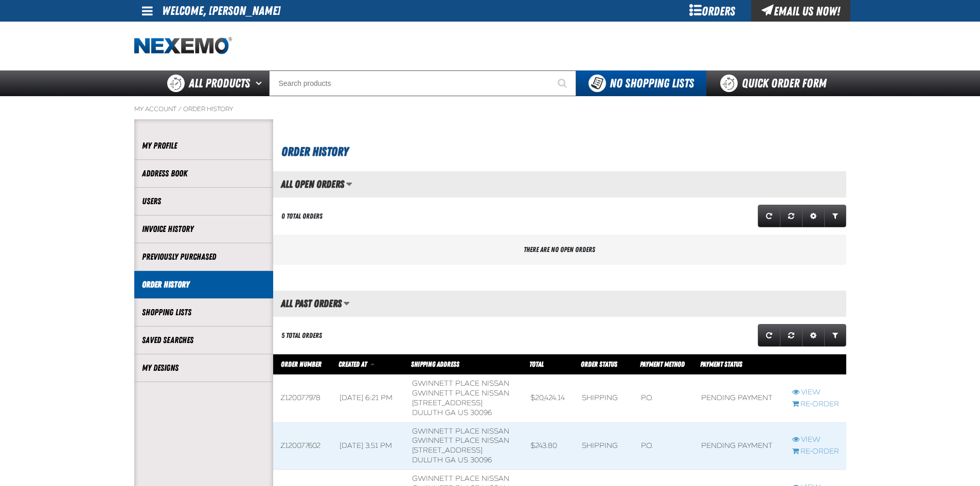
scroll to position [1, 1]
click at [303, 307] on h2 "All Past Orders" at bounding box center [307, 303] width 68 height 11
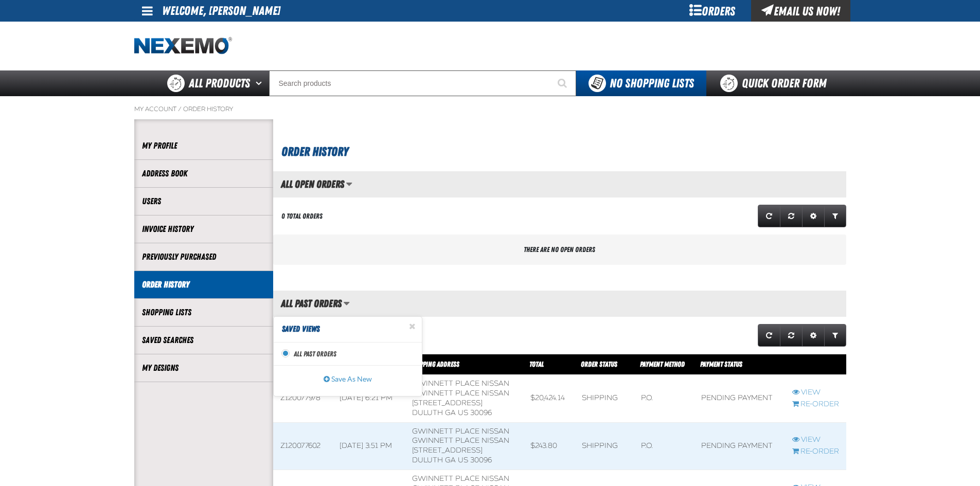
drag, startPoint x: 307, startPoint y: 307, endPoint x: 379, endPoint y: 319, distance: 73.4
click at [307, 307] on h2 "All Past Orders" at bounding box center [307, 303] width 68 height 11
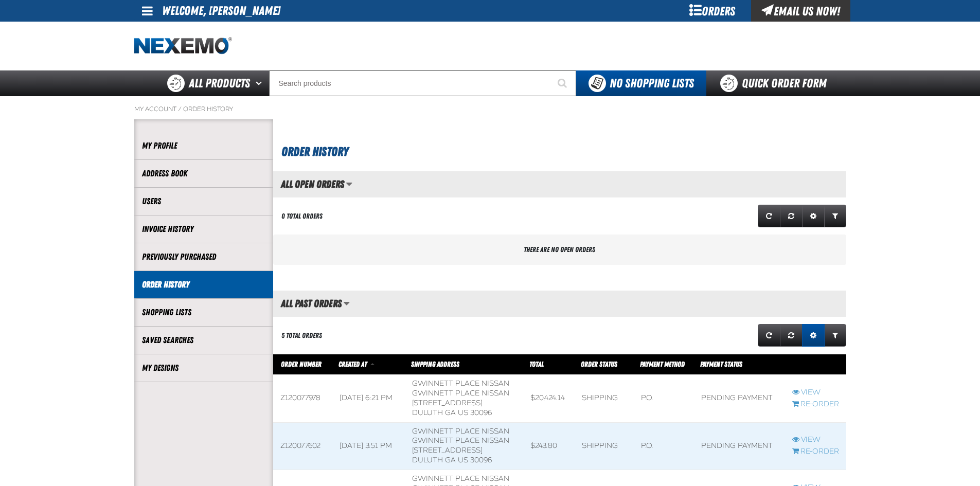
click at [818, 333] on link "Expand or Collapse Grid Settings" at bounding box center [813, 335] width 23 height 23
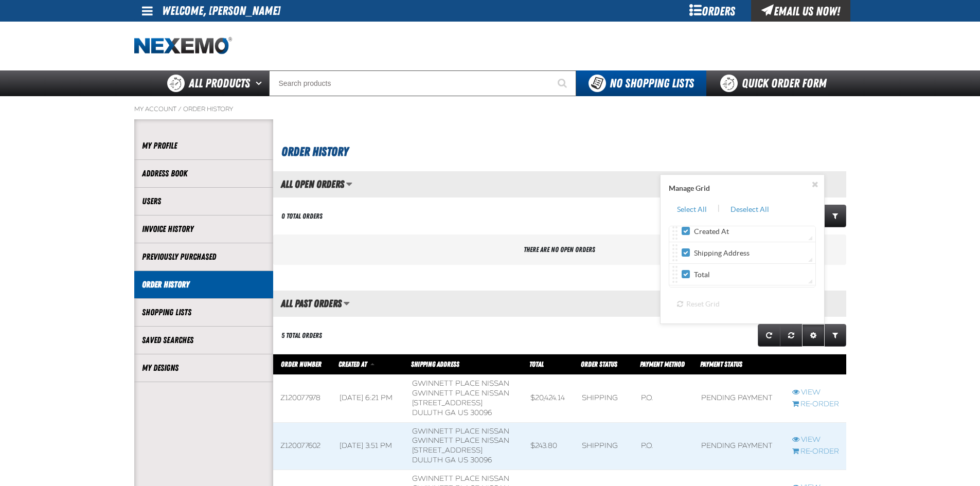
scroll to position [0, 0]
click at [577, 328] on div "Manage Grid Select All | Deselect All Order Number Created At Shipping Address …" at bounding box center [696, 335] width 301 height 27
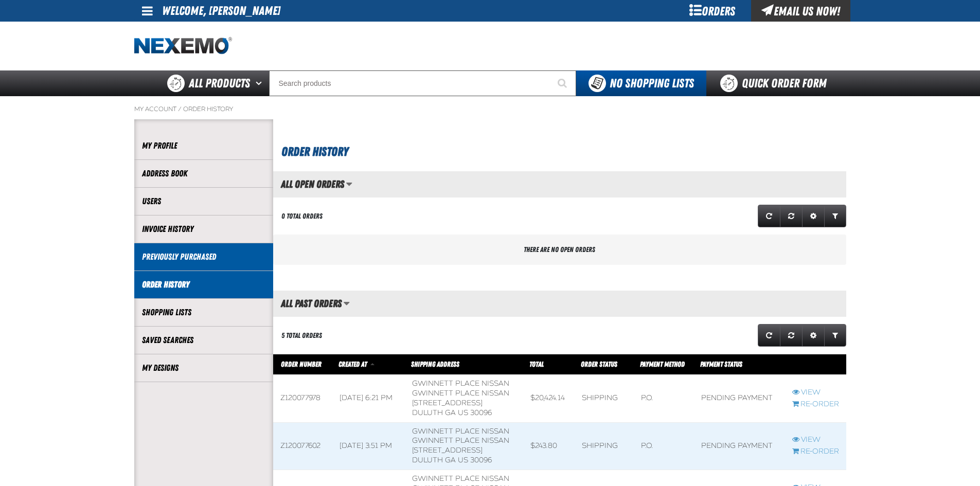
click at [219, 258] on link "Previously Purchased" at bounding box center [203, 257] width 123 height 12
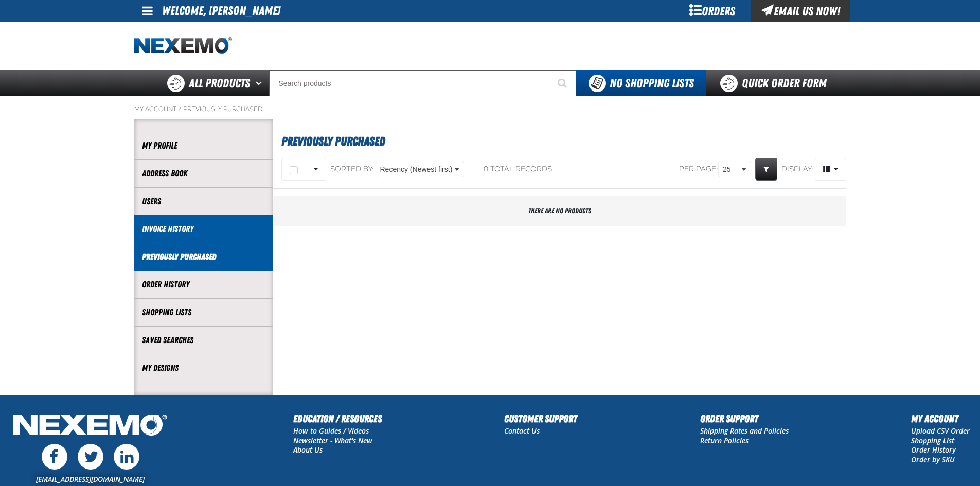
click at [221, 238] on li "Invoice History" at bounding box center [203, 230] width 139 height 28
click at [218, 228] on link "Invoice History" at bounding box center [203, 229] width 123 height 12
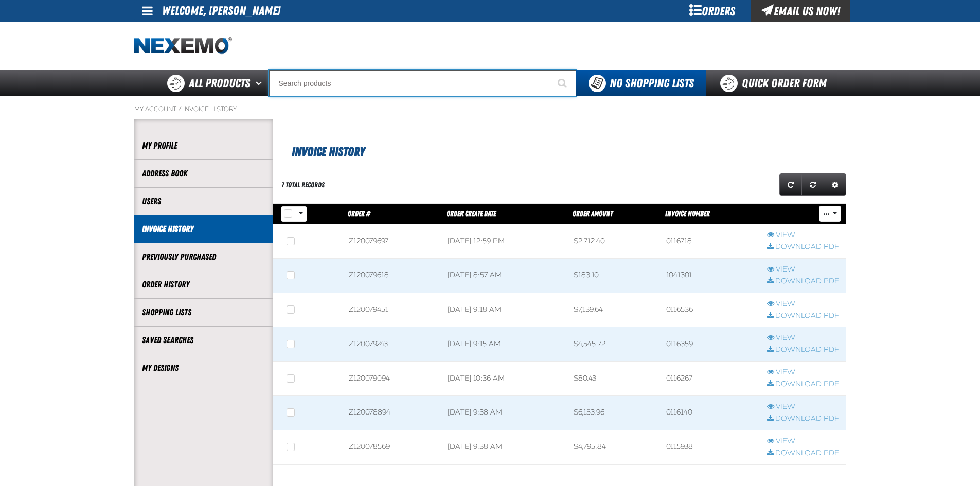
click at [378, 82] on input "Search" at bounding box center [422, 83] width 307 height 26
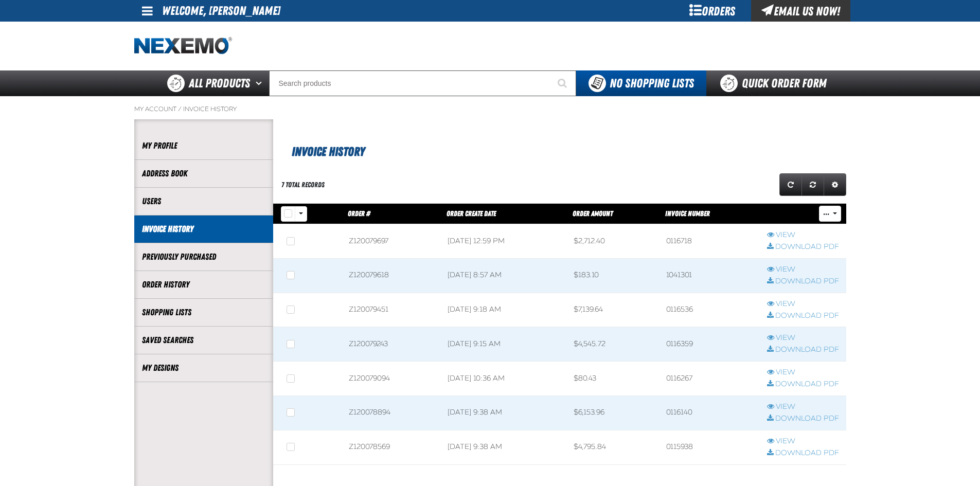
click at [144, 7] on span at bounding box center [147, 11] width 11 height 12
click at [165, 31] on link "My Account My Account" at bounding box center [162, 31] width 46 height 10
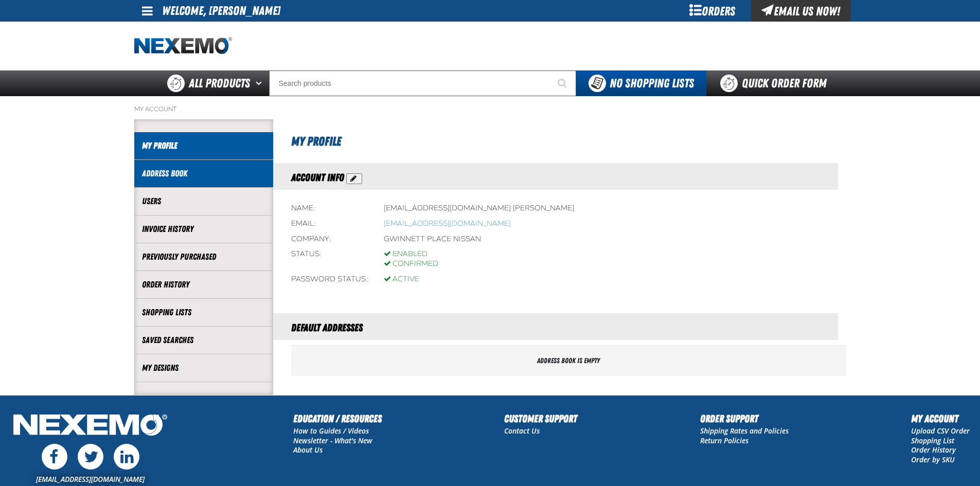
click at [250, 176] on link "Address Book" at bounding box center [203, 174] width 123 height 12
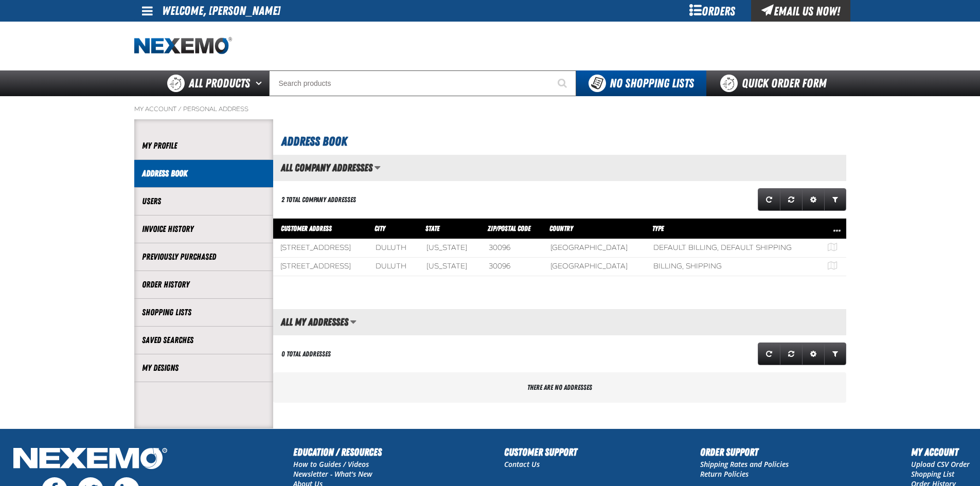
scroll to position [1, 1]
click at [233, 200] on link "Users" at bounding box center [203, 202] width 123 height 12
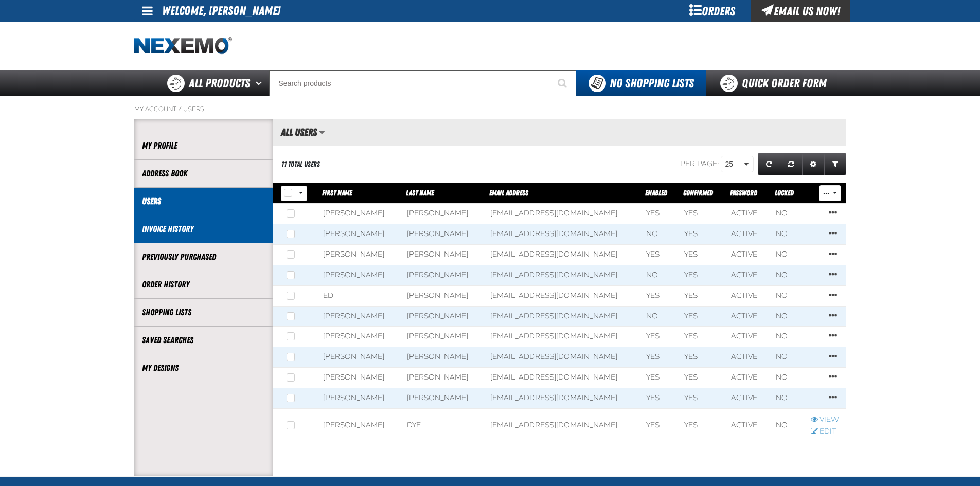
scroll to position [1, 1]
click at [230, 229] on link "Invoice History" at bounding box center [203, 229] width 123 height 12
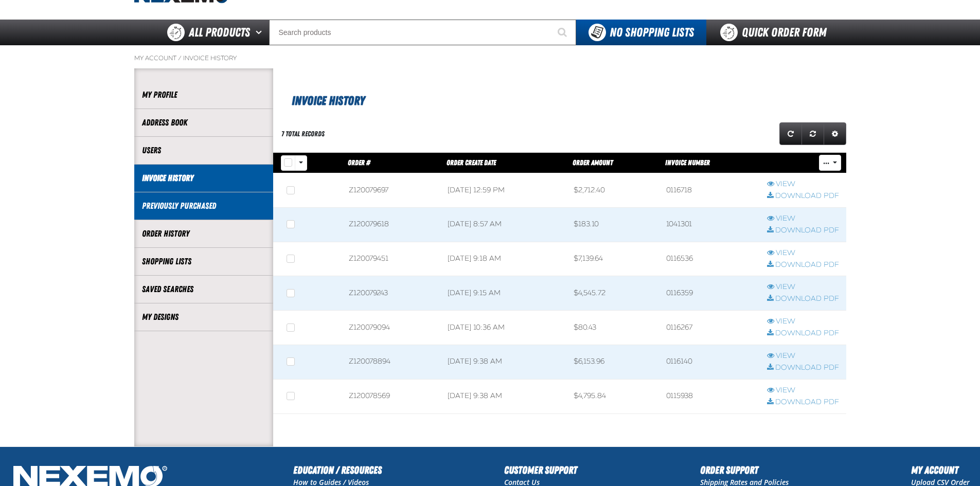
scroll to position [51, 0]
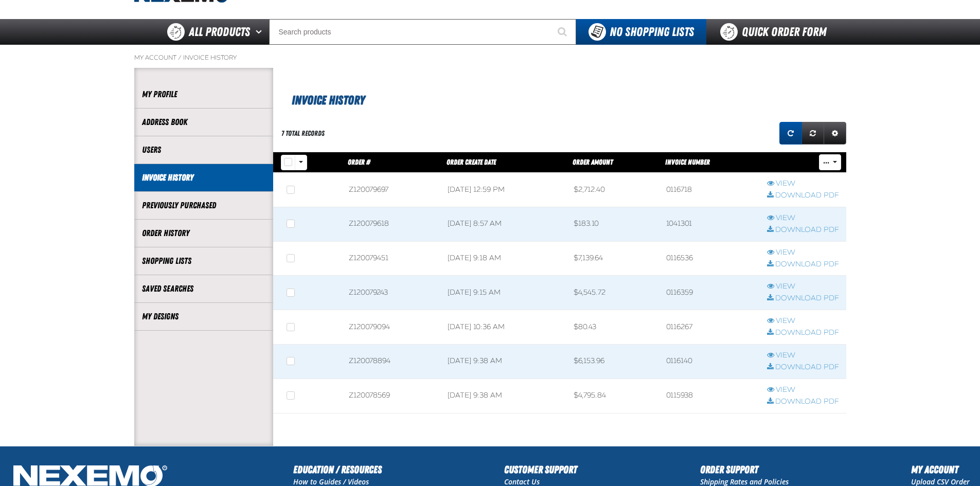
click at [797, 133] on link "Refresh grid action" at bounding box center [791, 133] width 23 height 23
click at [302, 155] on button "Rows selection options" at bounding box center [301, 162] width 12 height 15
click at [307, 208] on link "None" at bounding box center [301, 210] width 47 height 14
click at [306, 157] on button "Rows selection options" at bounding box center [301, 162] width 12 height 15
click at [335, 135] on div "7 total records" at bounding box center [411, 133] width 277 height 27
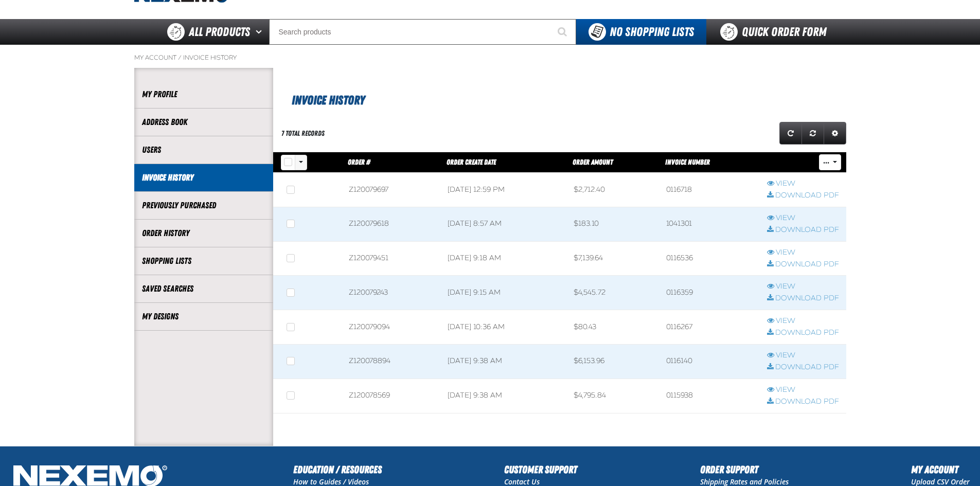
click at [307, 164] on button "Rows selection options" at bounding box center [301, 162] width 12 height 15
click at [298, 183] on link "All" at bounding box center [301, 182] width 47 height 14
checkbox input "true"
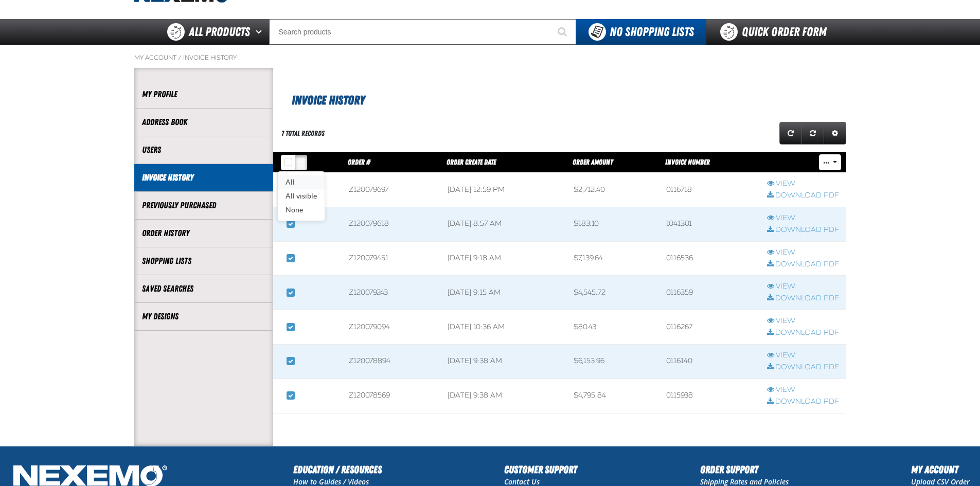
checkbox input "true"
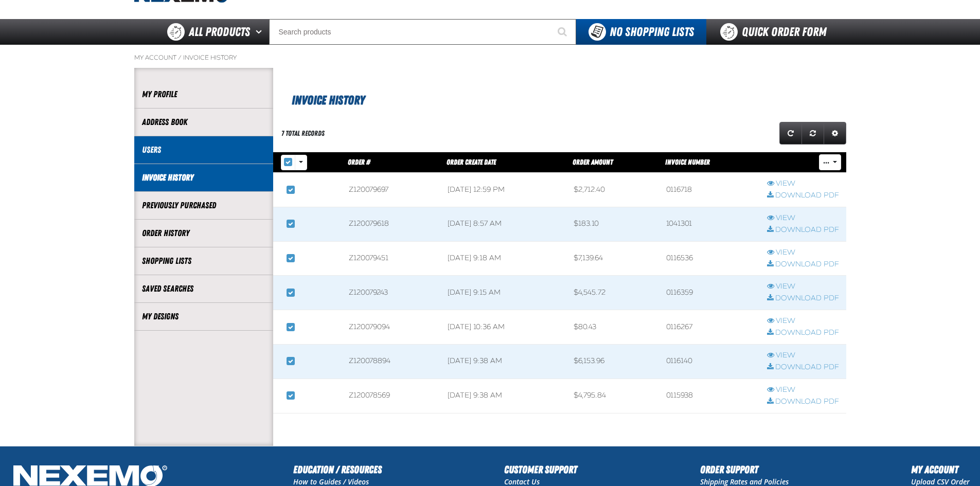
click at [227, 158] on li "Users" at bounding box center [203, 150] width 139 height 28
